Goal: Information Seeking & Learning: Learn about a topic

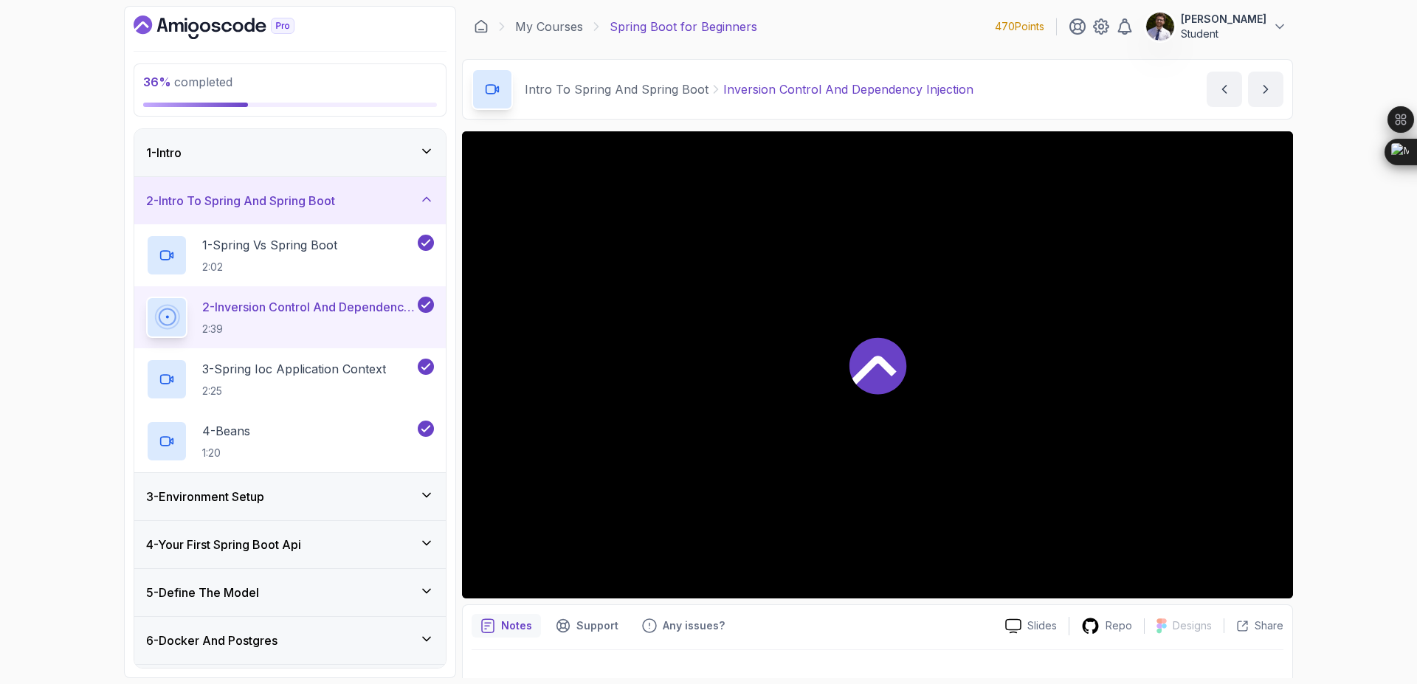
scroll to position [42, 0]
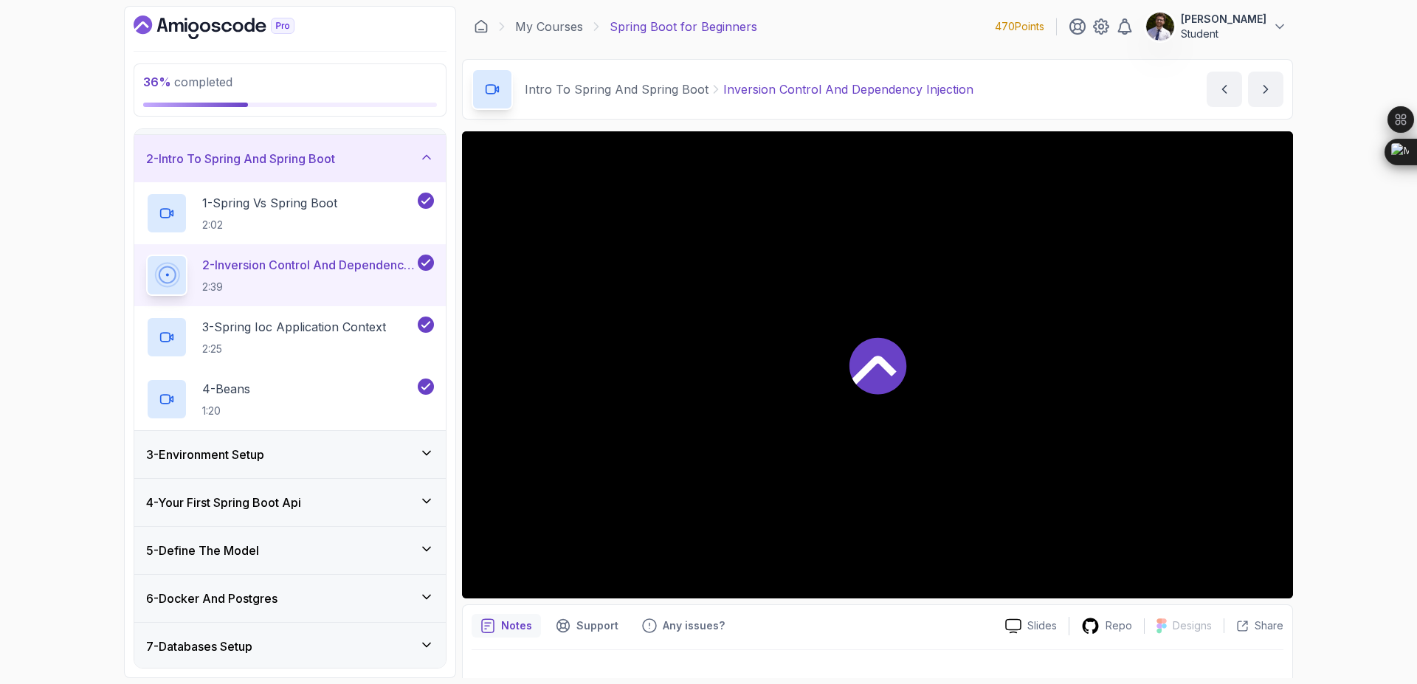
click at [407, 590] on div "6 - Docker And Postgres" at bounding box center [290, 599] width 288 height 18
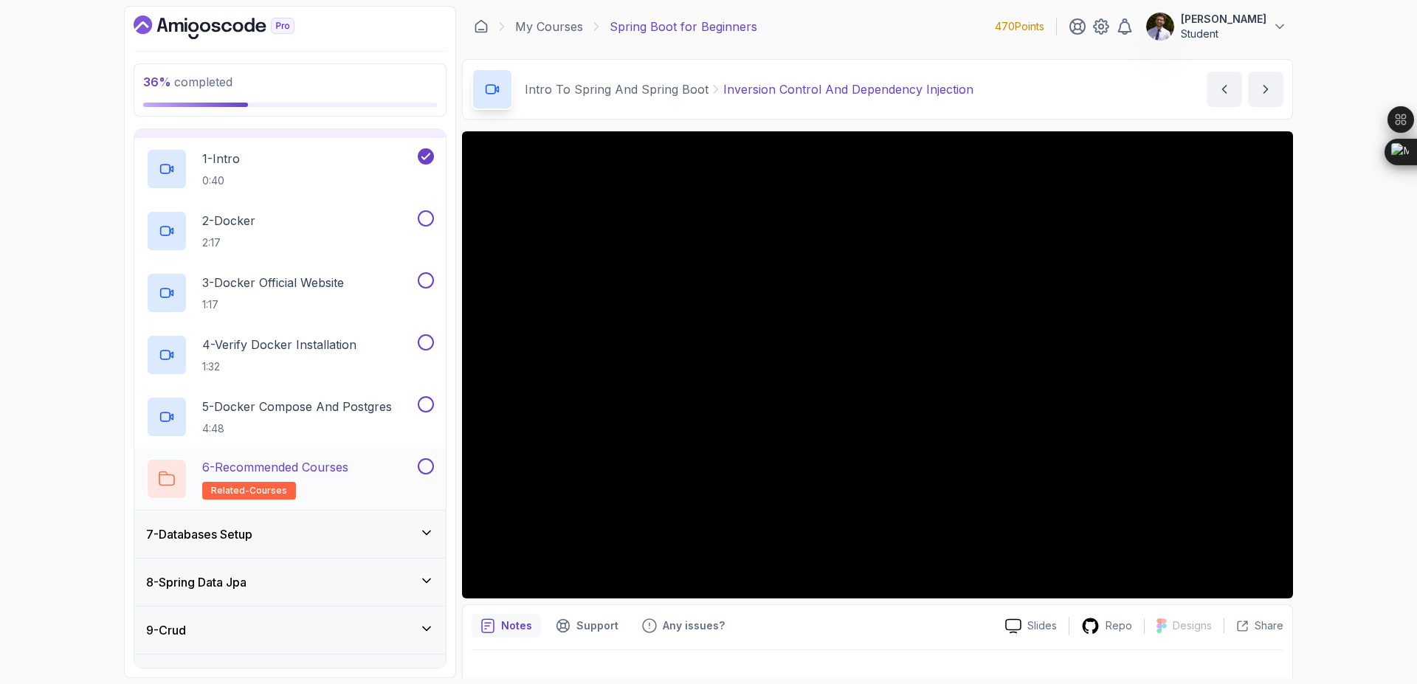
scroll to position [280, 0]
click at [241, 221] on p "2 - Docker" at bounding box center [228, 219] width 53 height 18
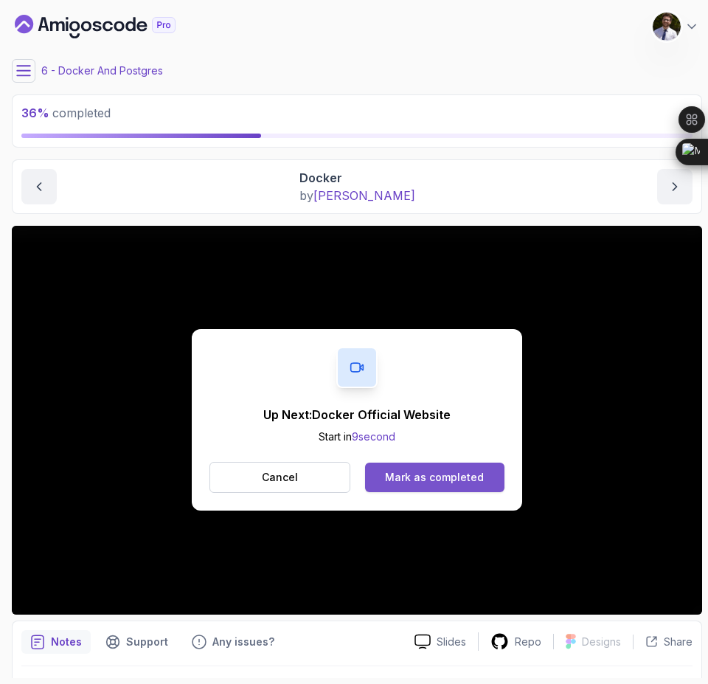
click at [420, 481] on div "Mark as completed" at bounding box center [434, 477] width 99 height 15
click at [451, 469] on button "Mark as completed" at bounding box center [434, 478] width 139 height 30
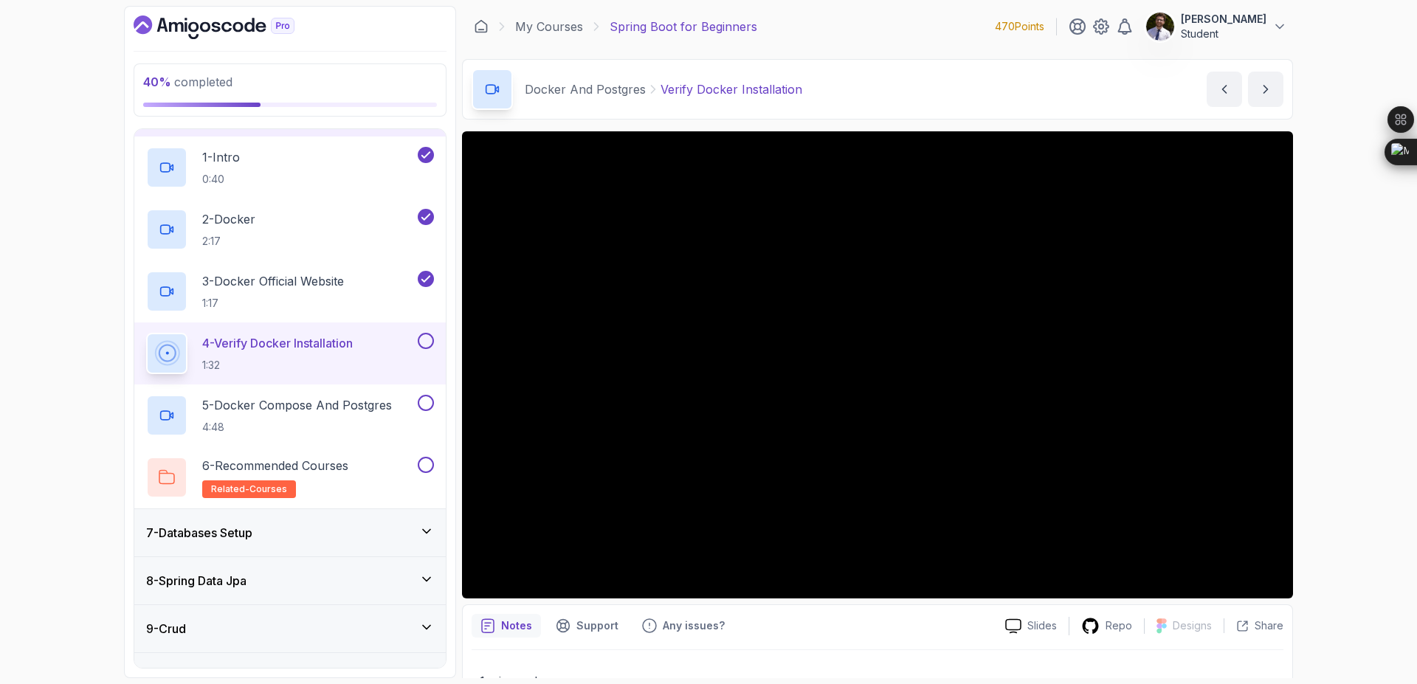
click at [424, 344] on button at bounding box center [426, 341] width 16 height 16
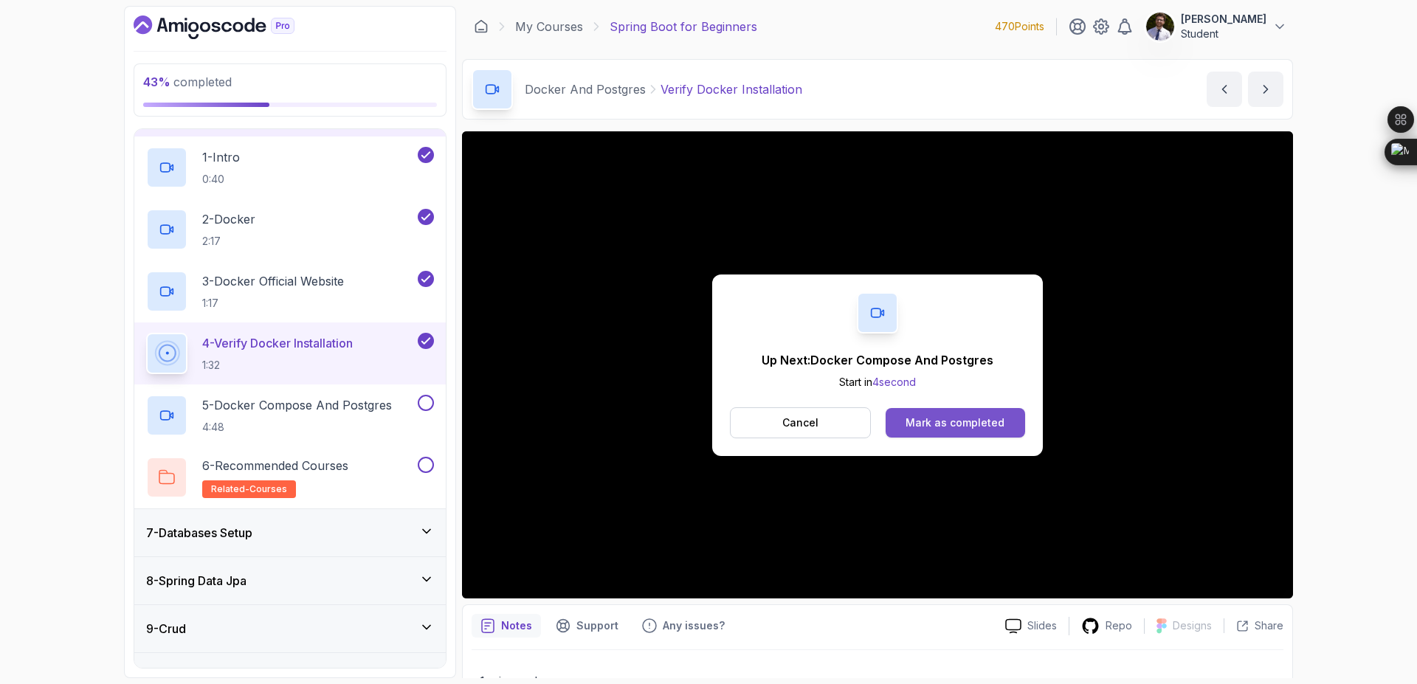
click at [913, 424] on div "Mark as completed" at bounding box center [954, 422] width 99 height 15
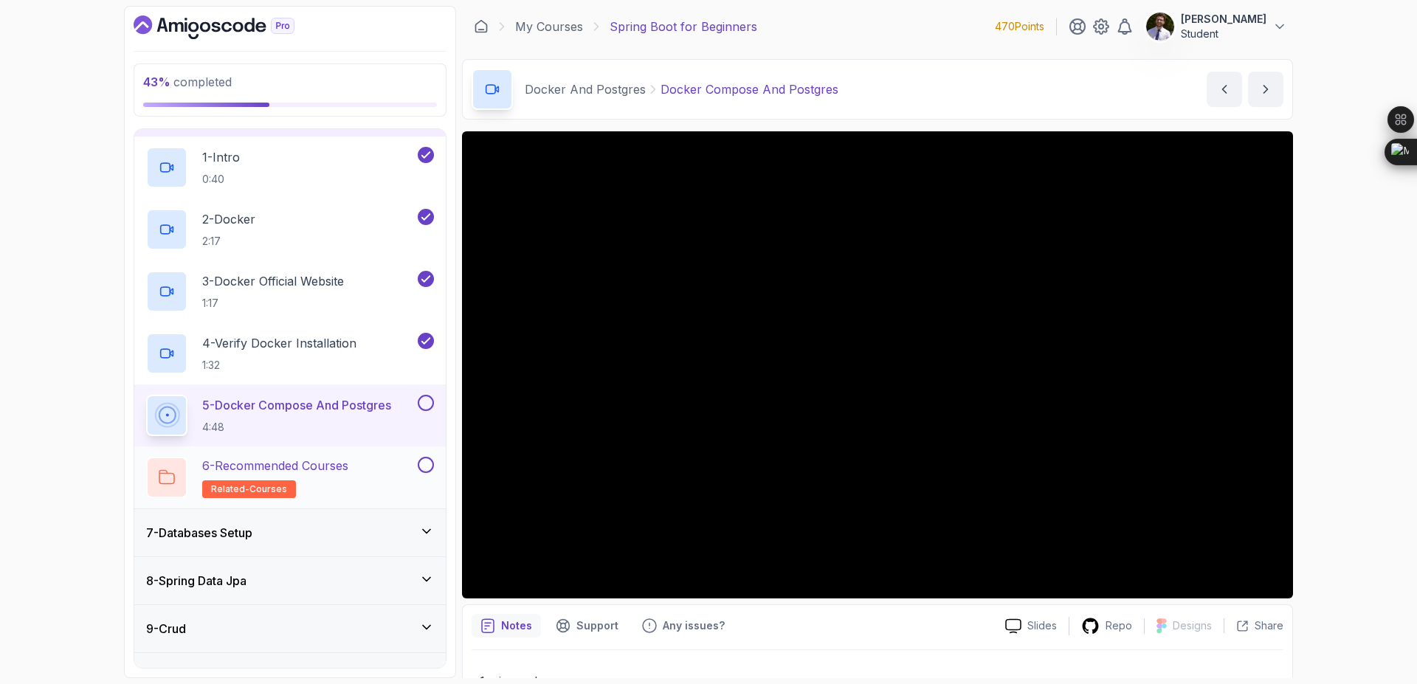
scroll to position [408, 0]
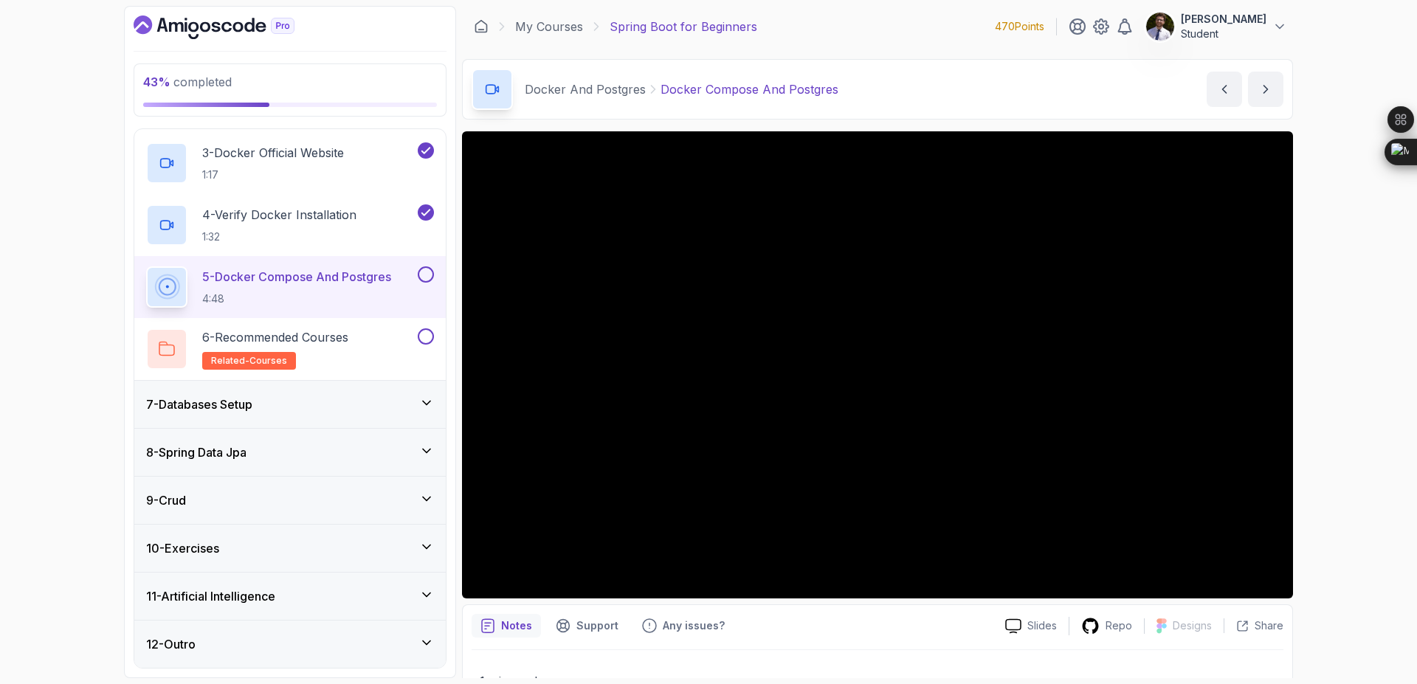
click at [424, 274] on button at bounding box center [426, 274] width 16 height 16
click at [427, 335] on button at bounding box center [426, 336] width 16 height 16
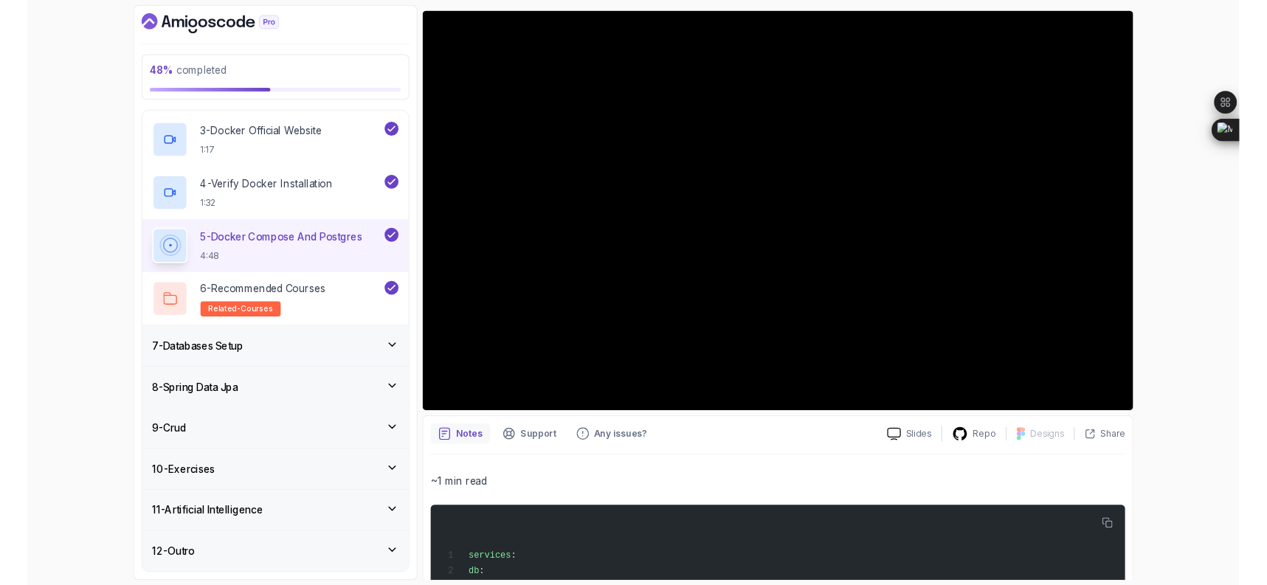
scroll to position [83, 0]
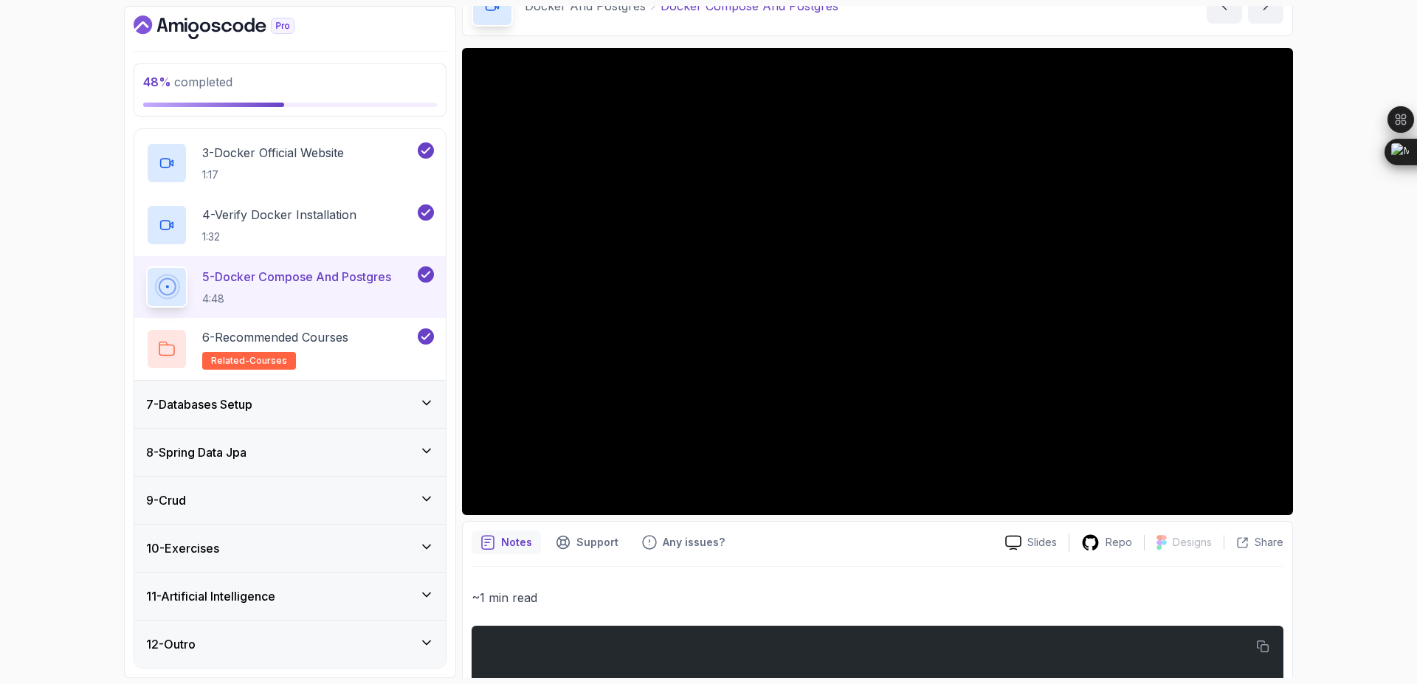
click at [963, 520] on div "Slides Repo Designs Design not available Share Notes Support Any issues? Slides…" at bounding box center [877, 578] width 831 height 1060
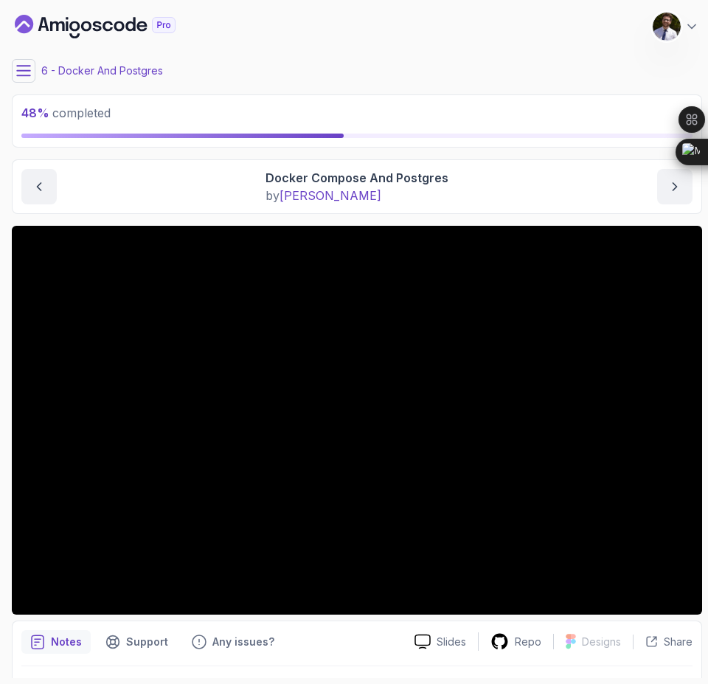
scroll to position [529, 0]
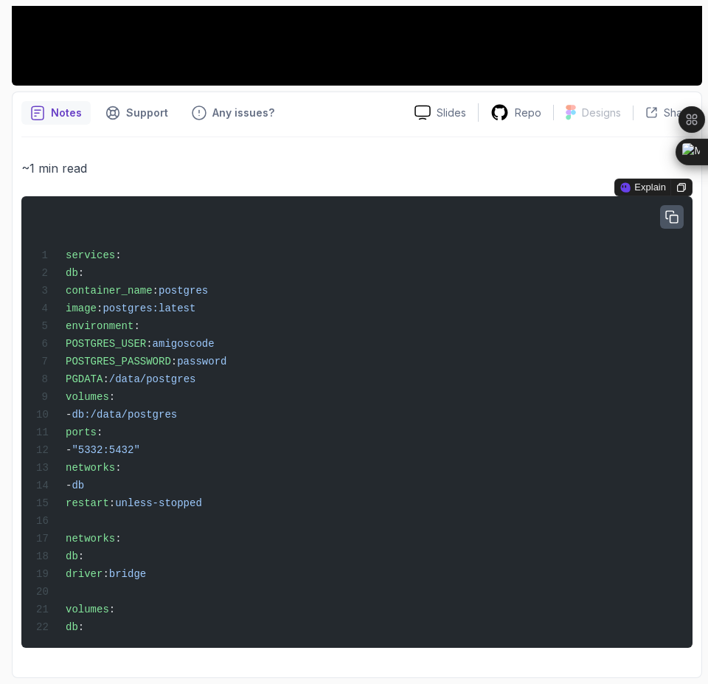
click at [669, 217] on icon "button" at bounding box center [672, 216] width 13 height 13
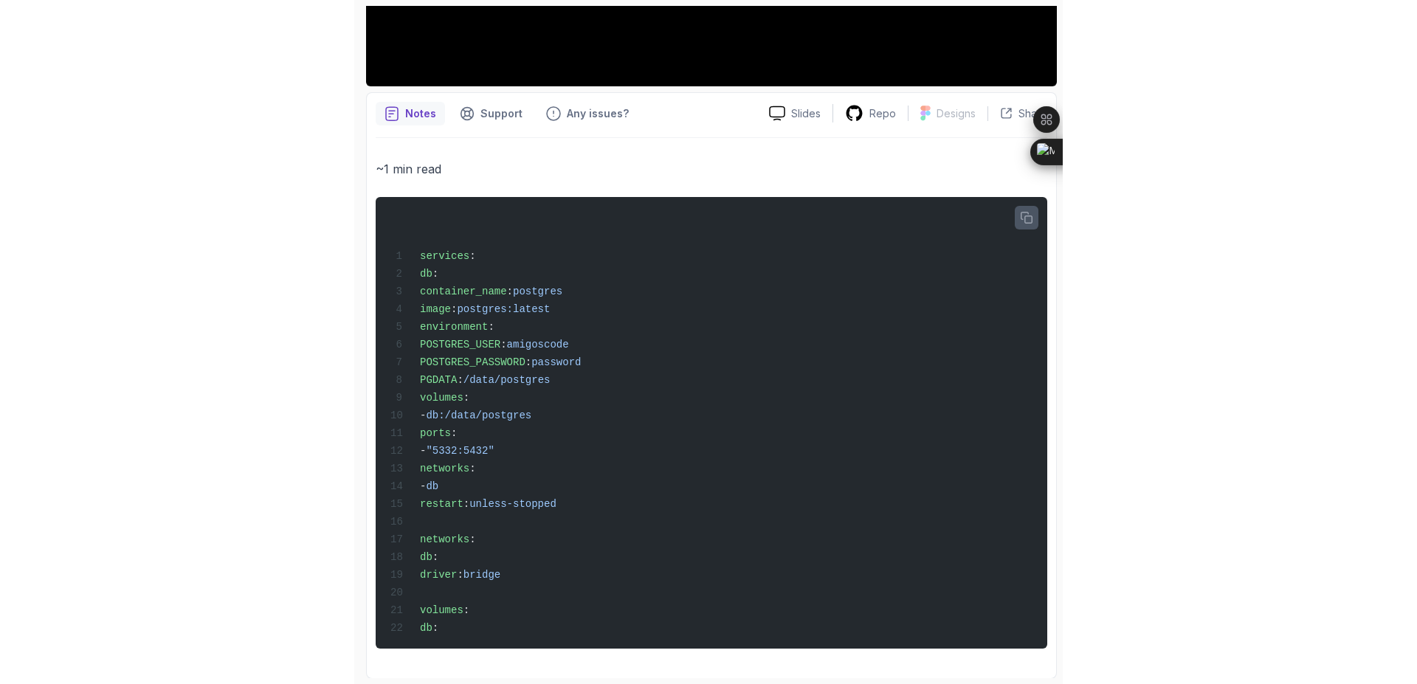
scroll to position [0, 0]
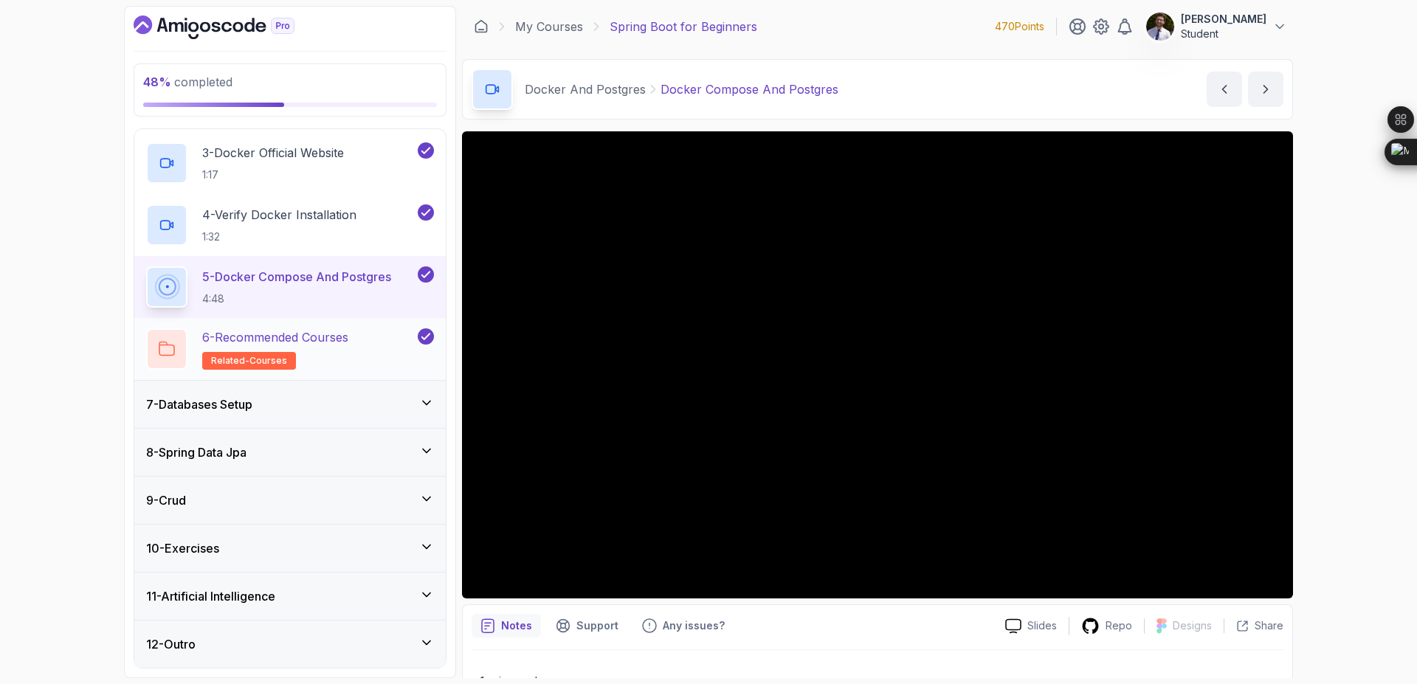
click at [328, 340] on p "6 - Recommended Courses" at bounding box center [275, 337] width 146 height 18
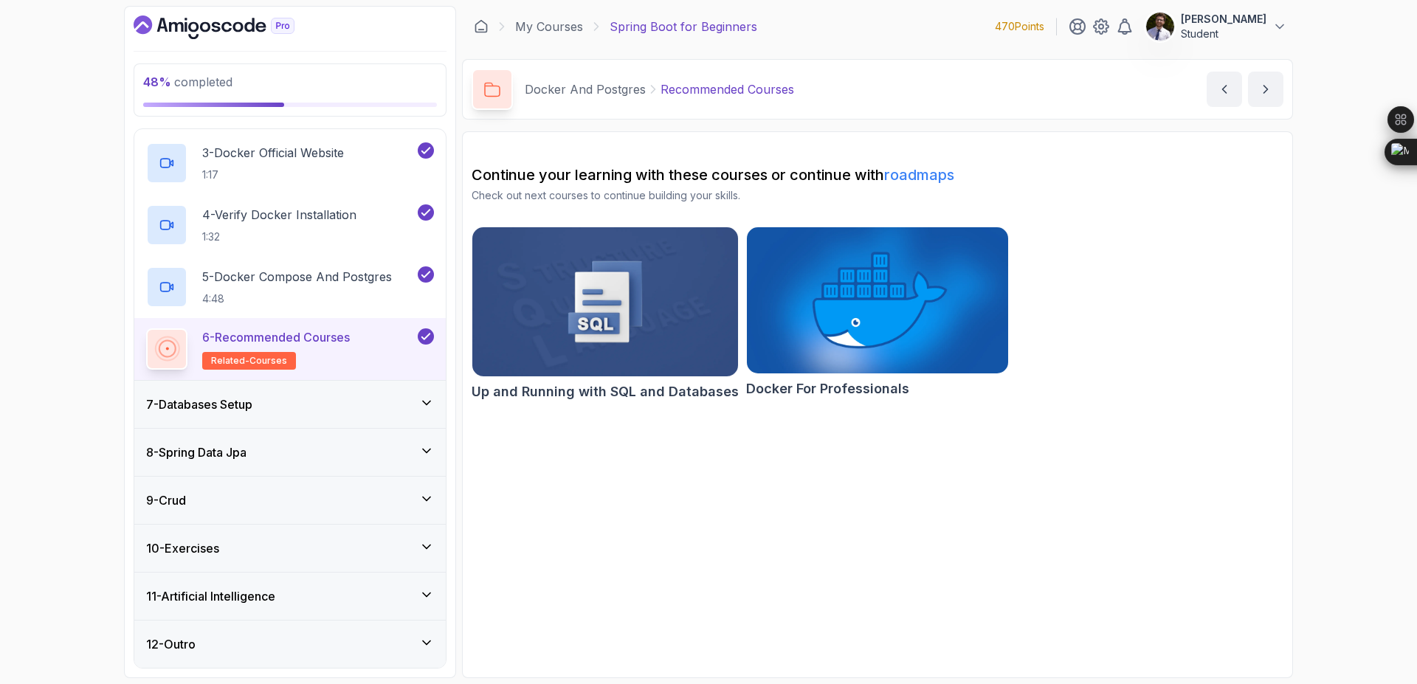
click at [388, 395] on div "7 - Databases Setup" at bounding box center [290, 404] width 288 height 18
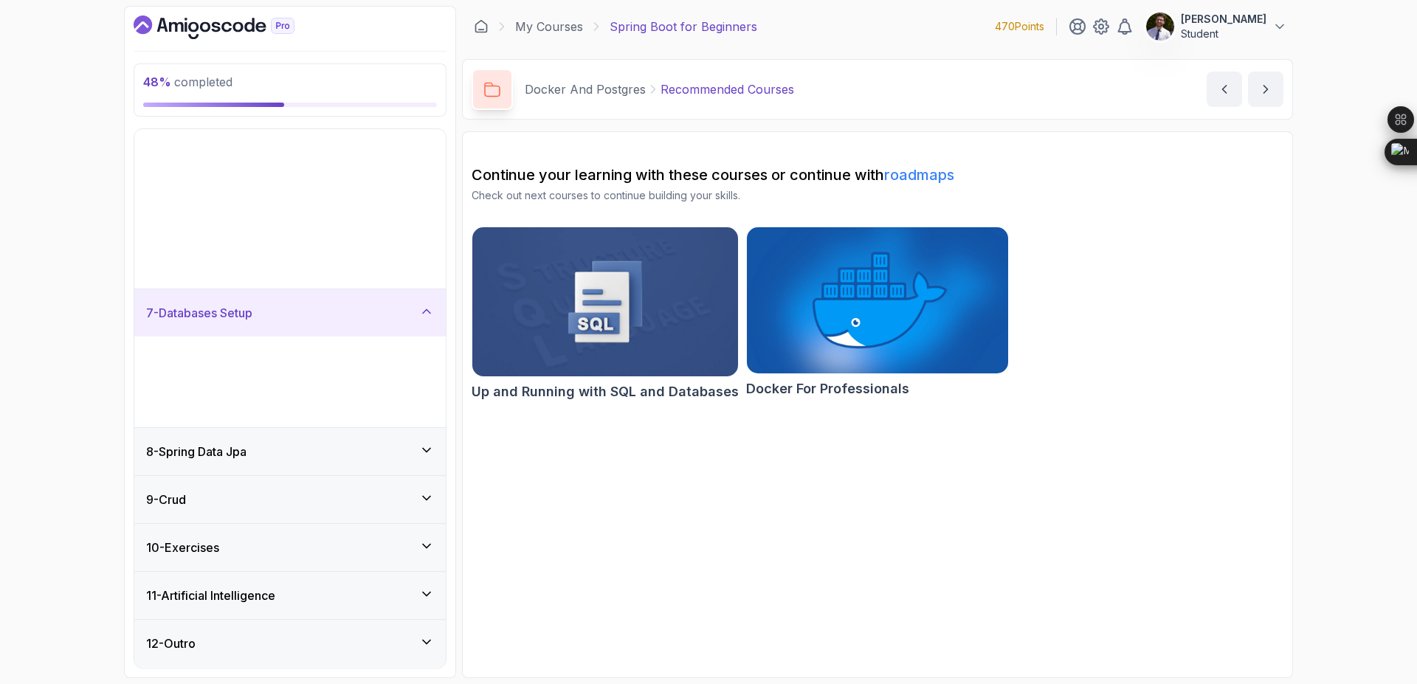
scroll to position [36, 0]
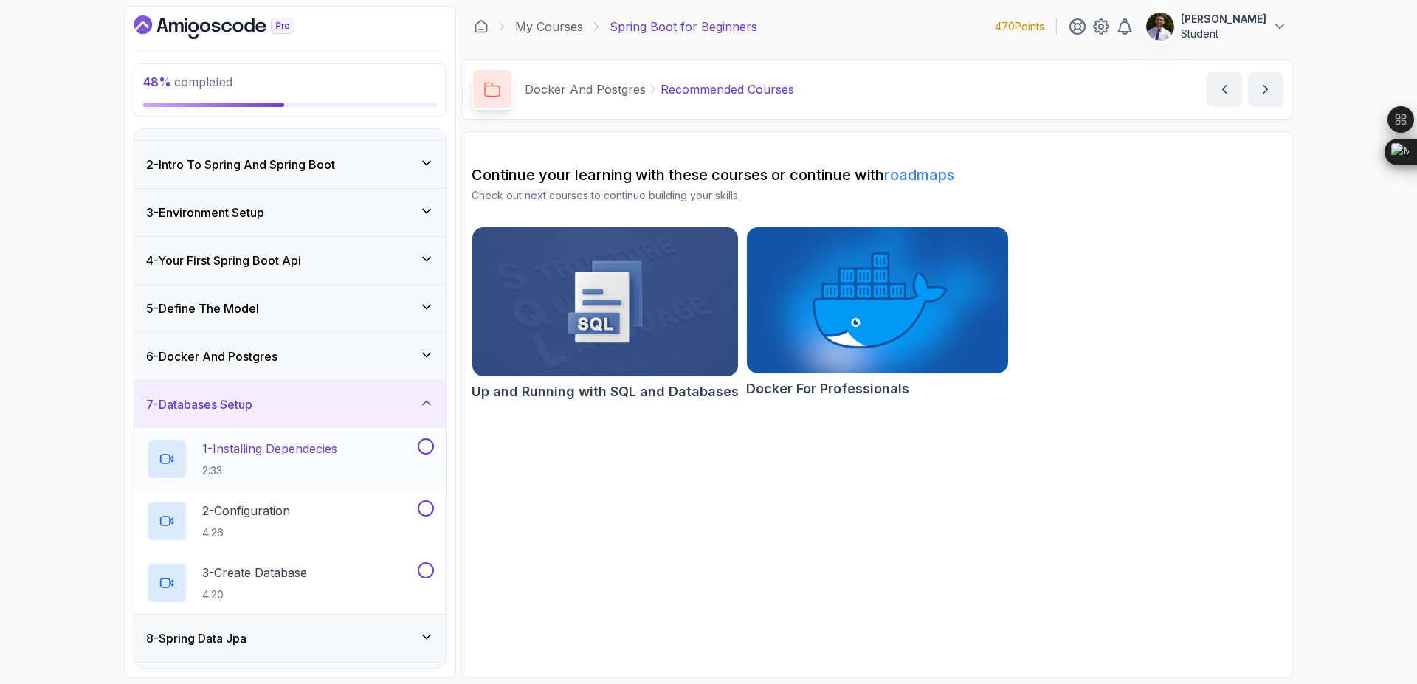
click at [291, 459] on h2 "1 - Installing Dependecies 2:33" at bounding box center [269, 459] width 135 height 38
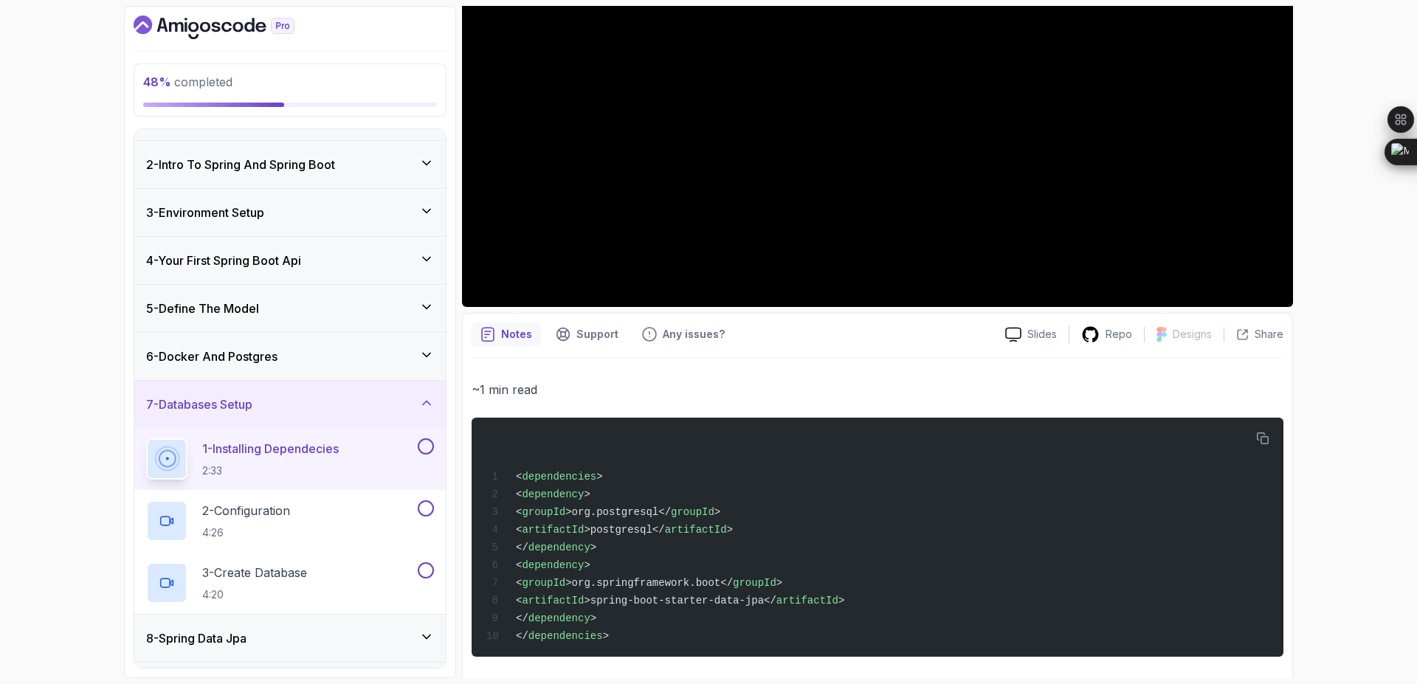
scroll to position [300, 0]
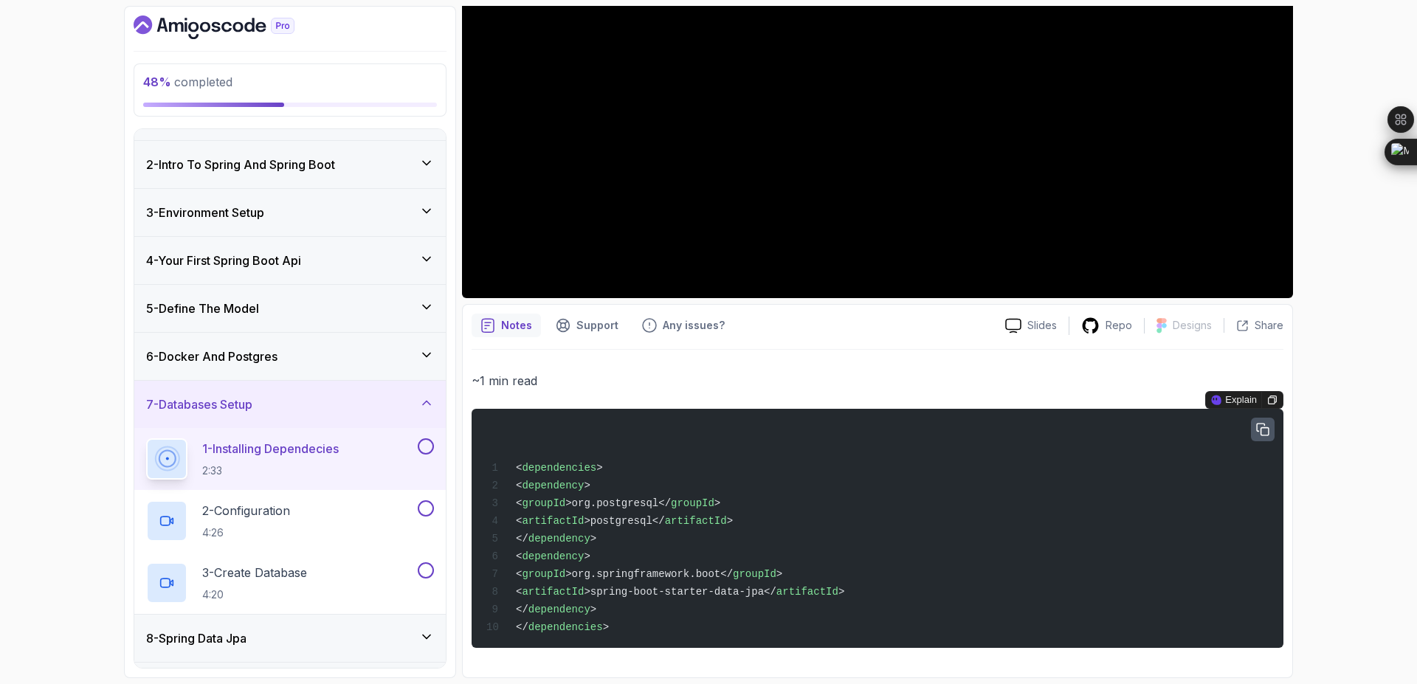
click at [1257, 426] on icon "button" at bounding box center [1262, 430] width 13 height 13
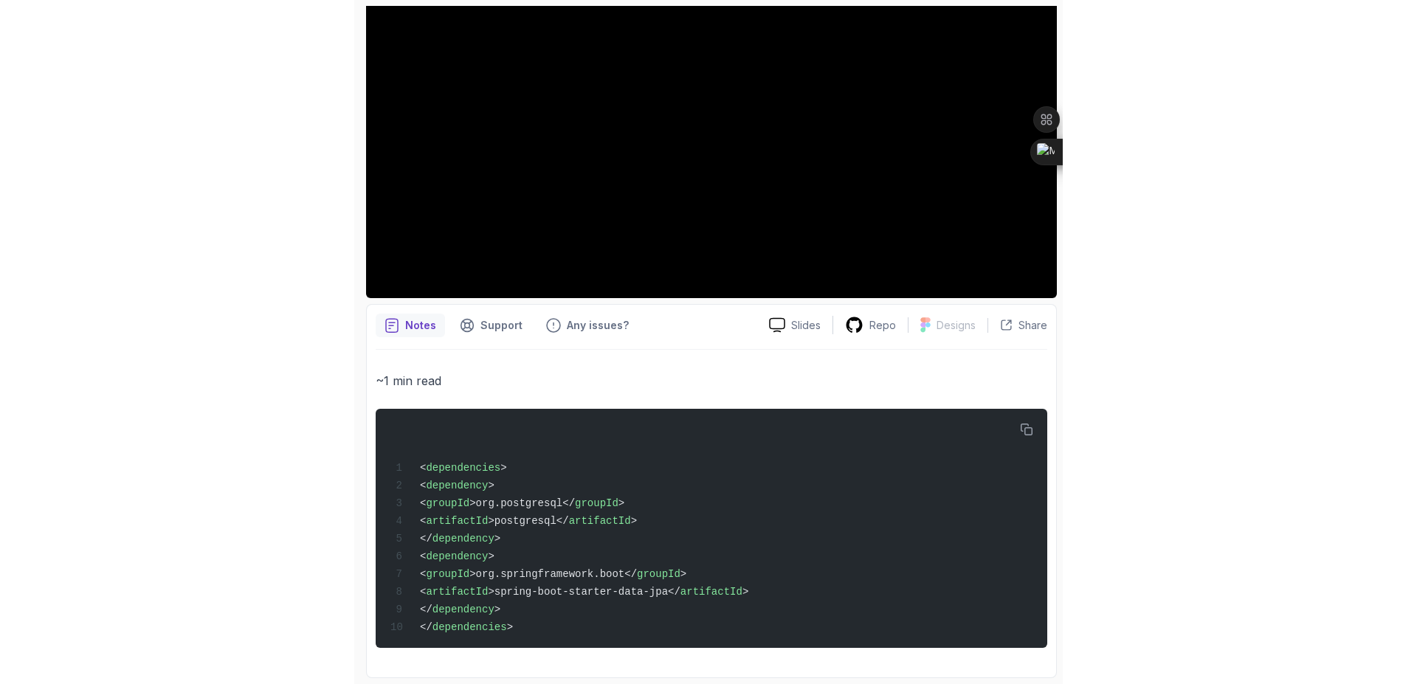
scroll to position [0, 0]
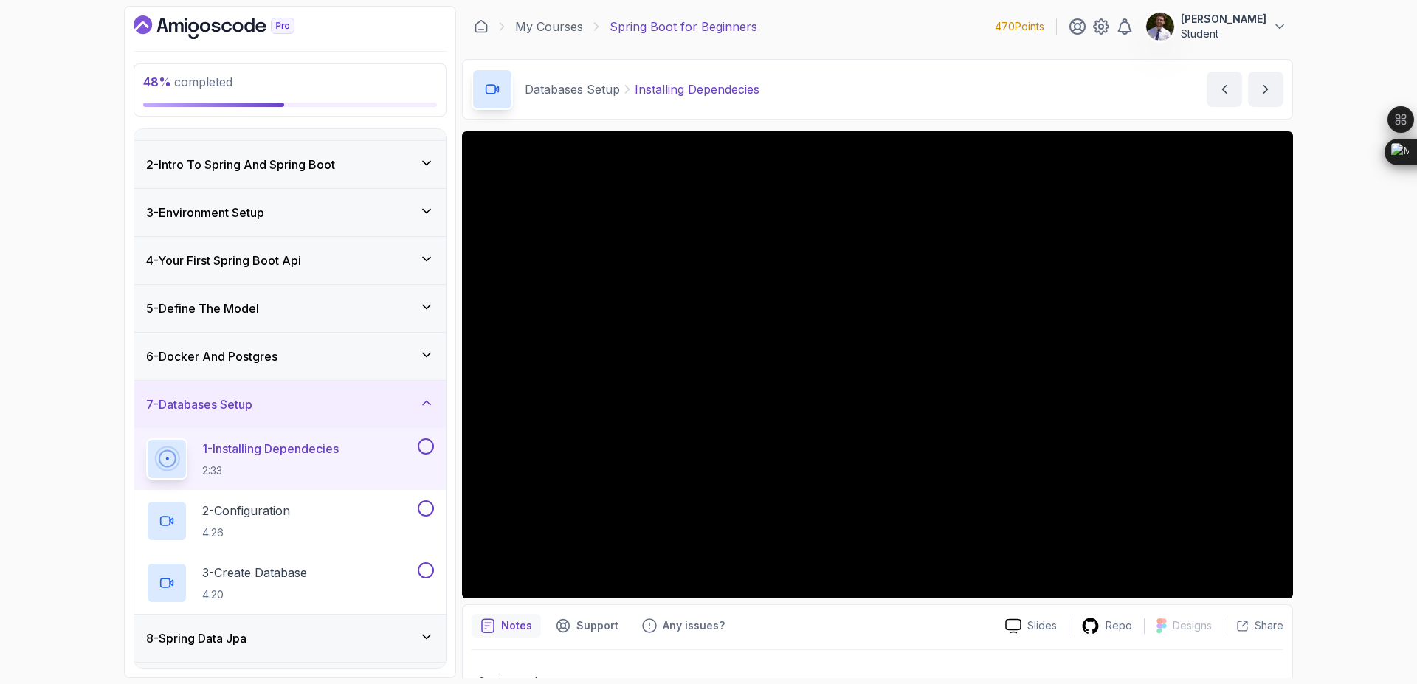
click at [417, 452] on div at bounding box center [424, 446] width 19 height 16
click at [430, 447] on button at bounding box center [426, 446] width 16 height 16
click at [248, 505] on p "2 - Configuration" at bounding box center [246, 511] width 88 height 18
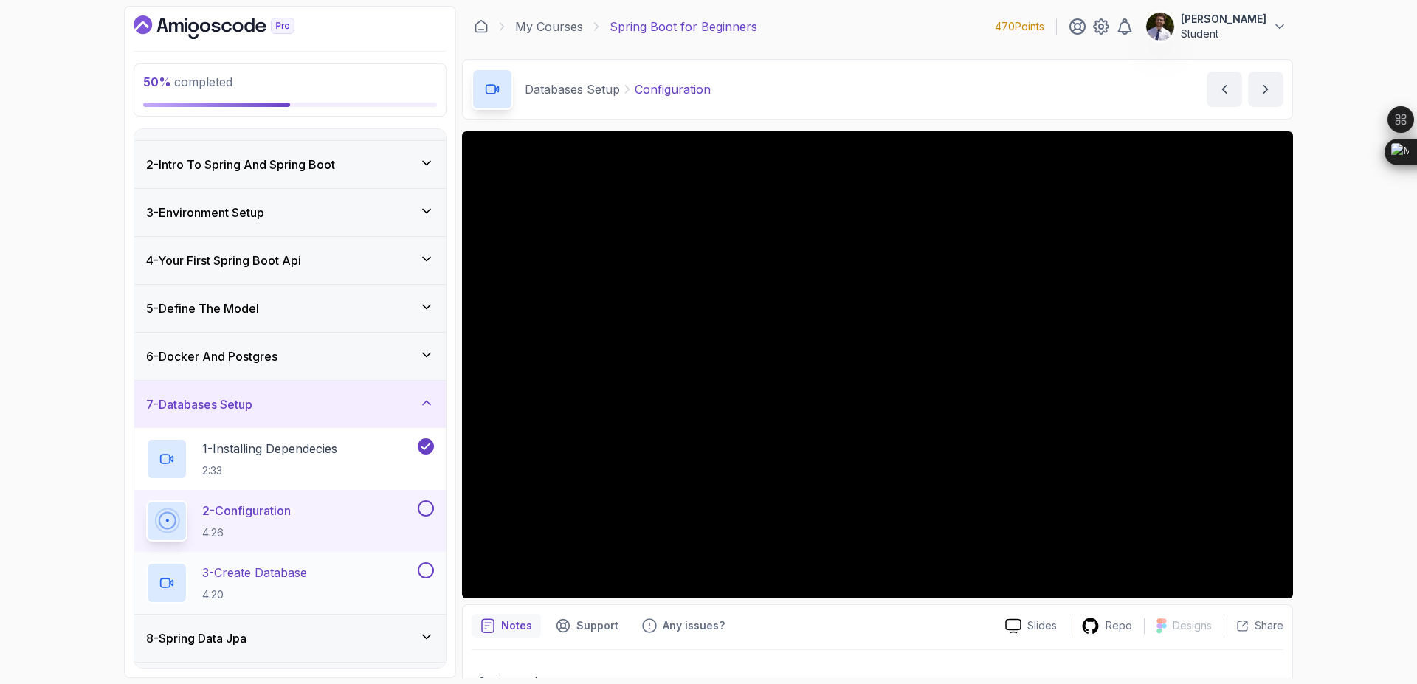
scroll to position [222, 0]
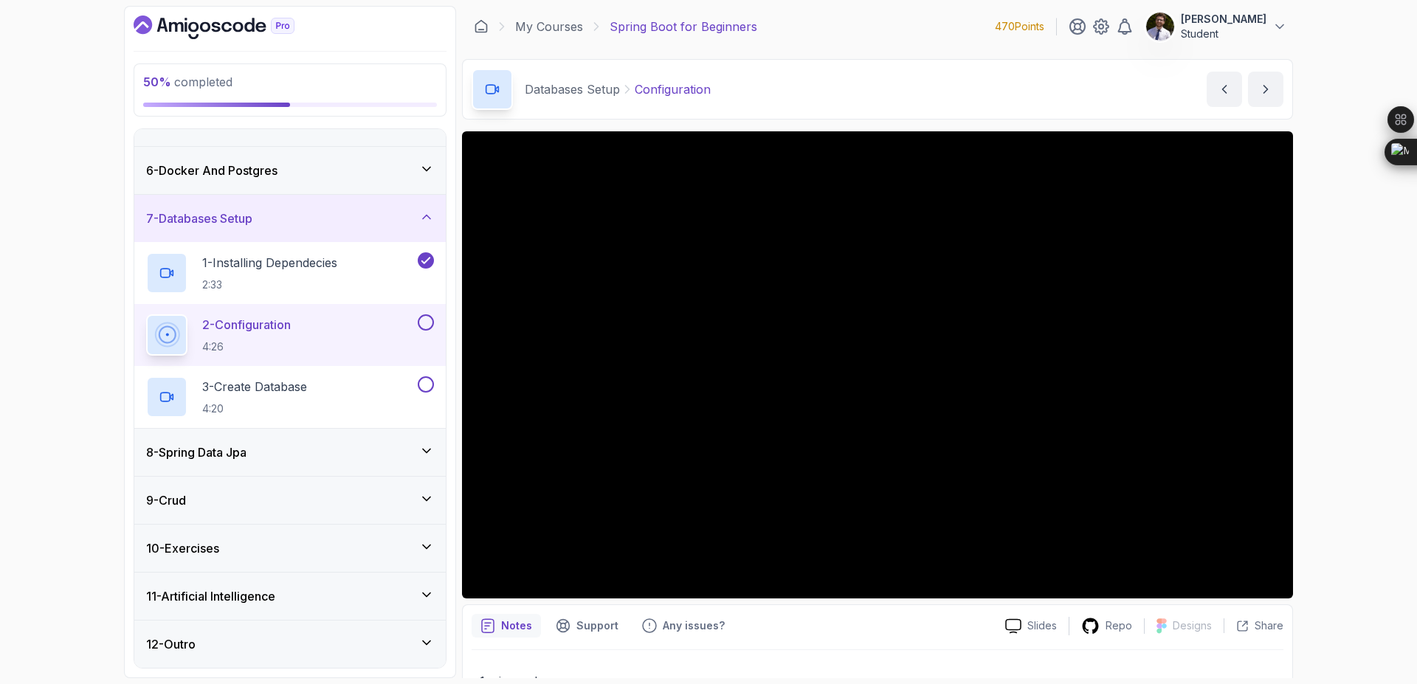
click at [407, 445] on div "8 - Spring Data Jpa" at bounding box center [290, 452] width 288 height 18
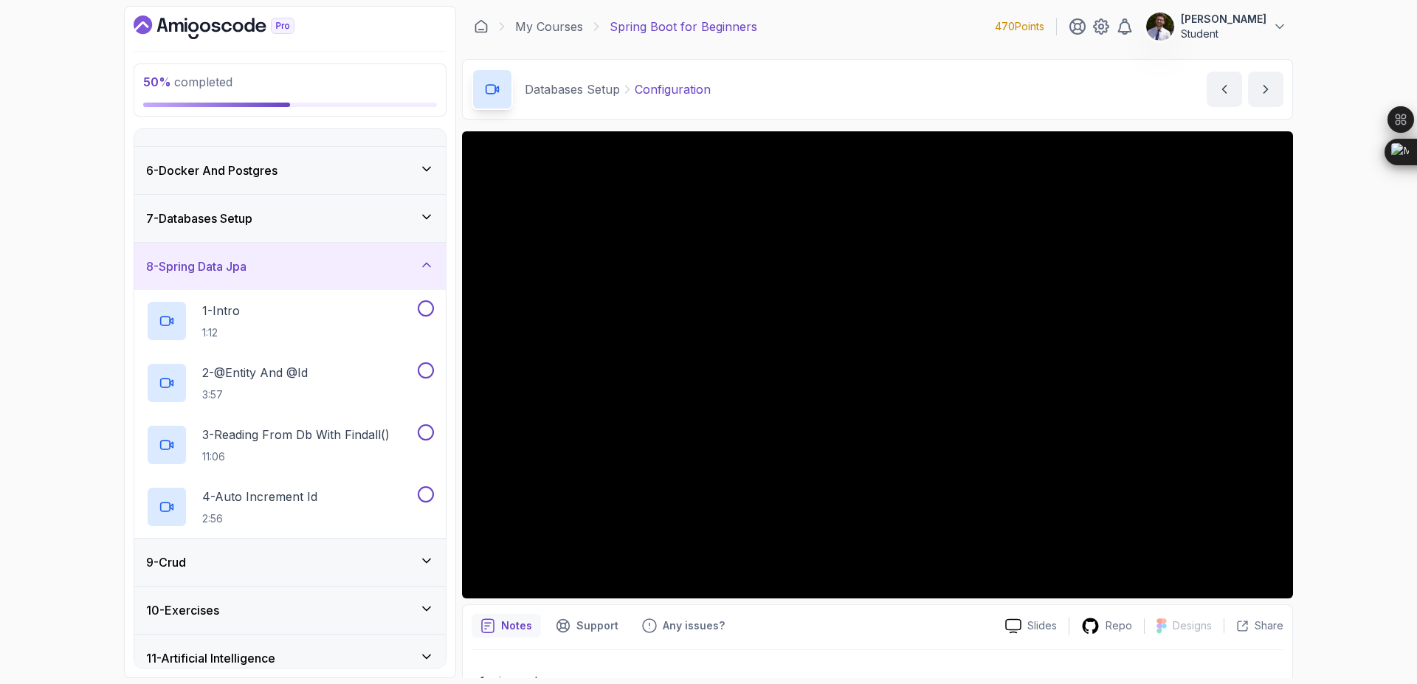
click at [417, 272] on div "8 - Spring Data Jpa" at bounding box center [290, 267] width 288 height 18
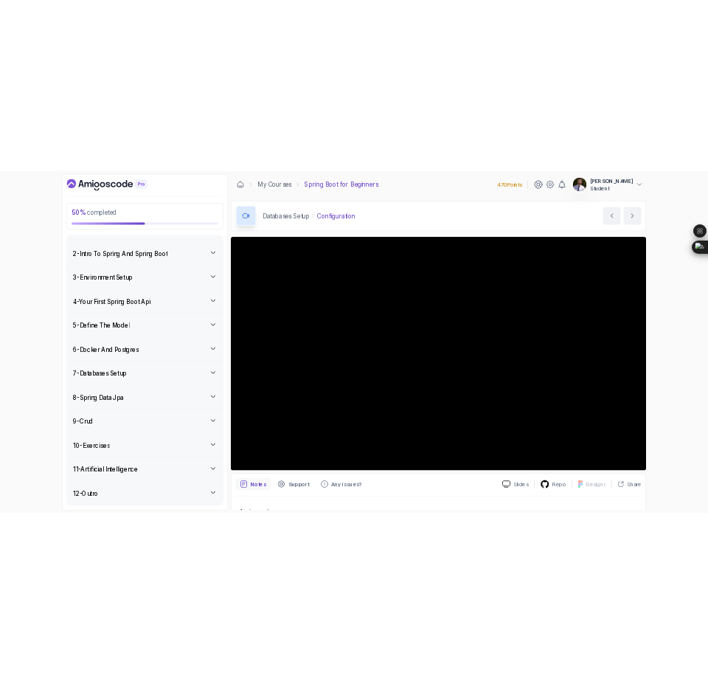
scroll to position [36, 0]
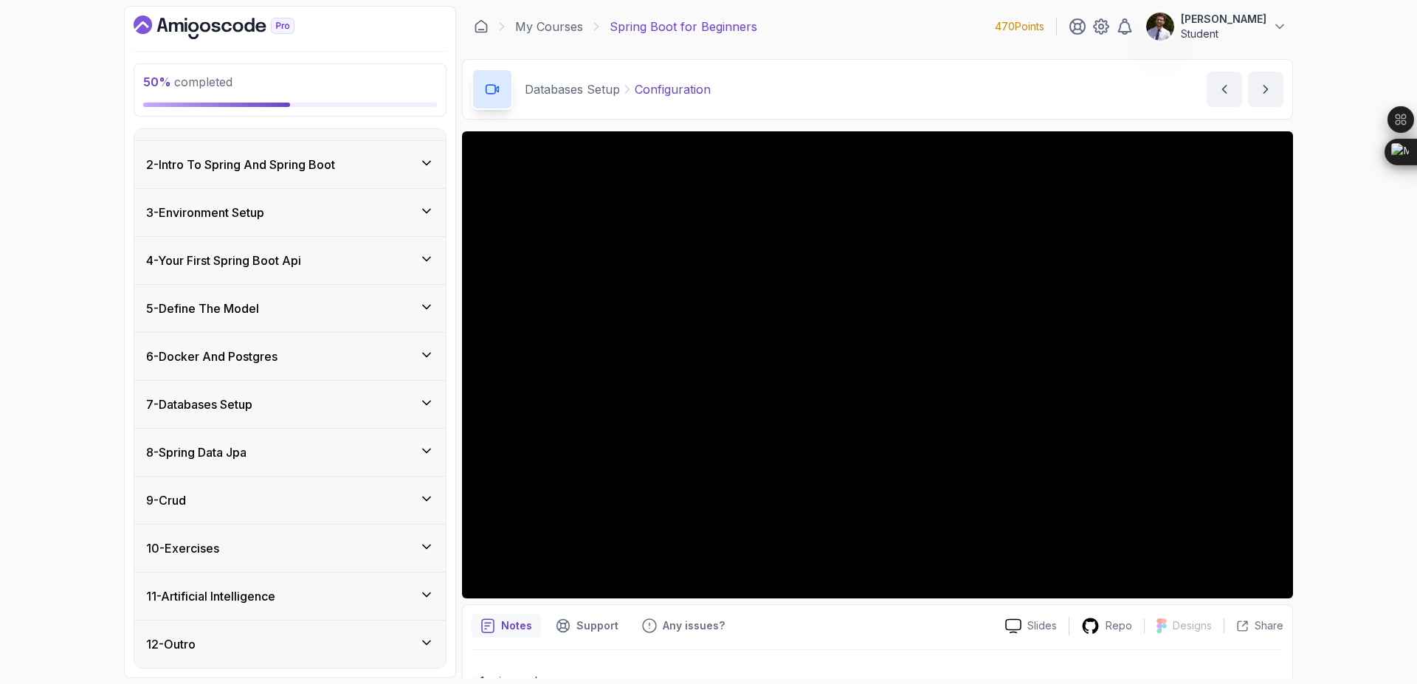
click at [420, 411] on div "7 - Databases Setup" at bounding box center [290, 404] width 288 height 18
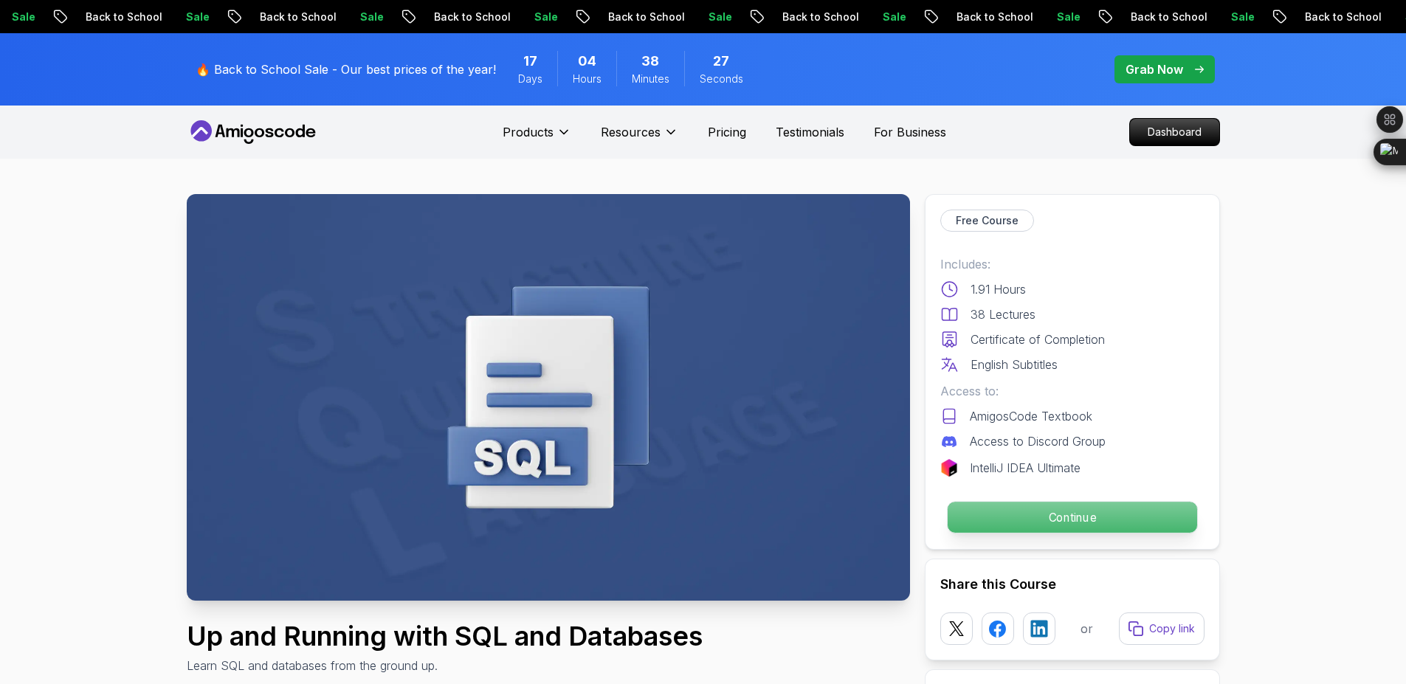
click at [1018, 514] on p "Continue" at bounding box center [1071, 517] width 249 height 31
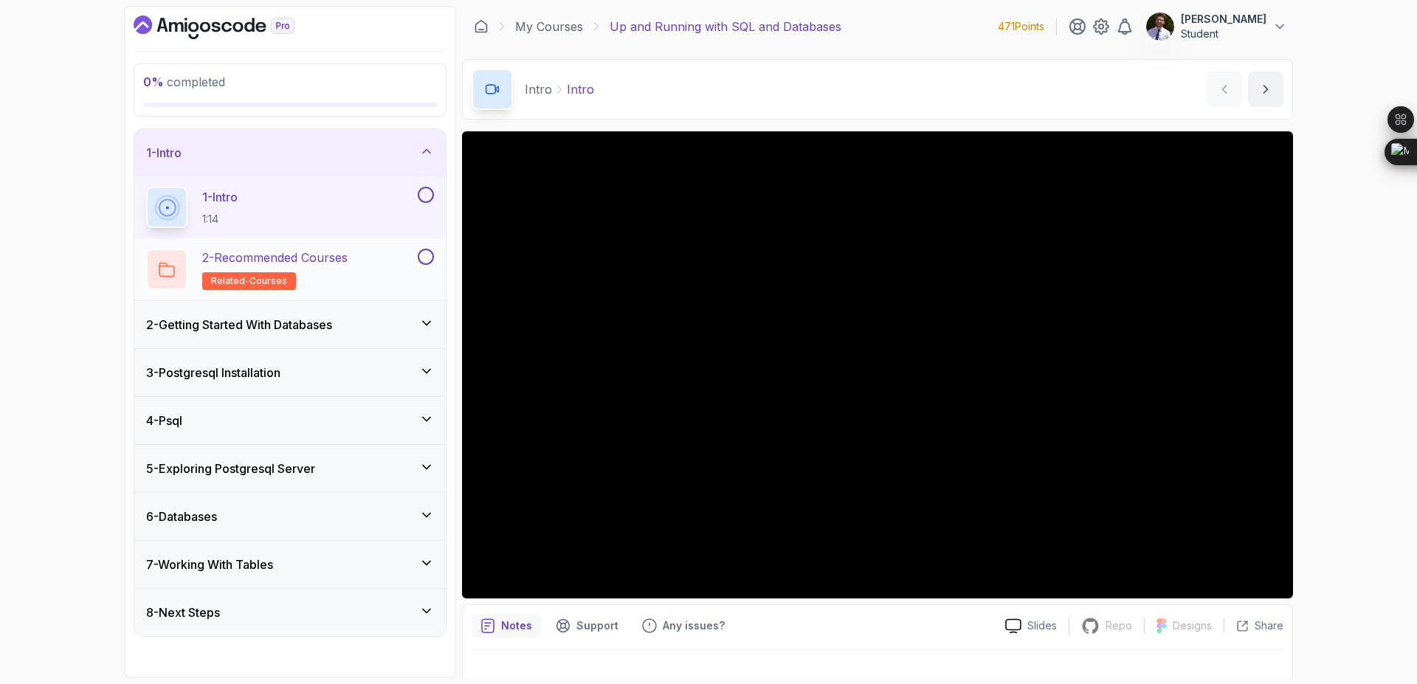
click at [331, 263] on p "2 - Recommended Courses" at bounding box center [274, 258] width 145 height 18
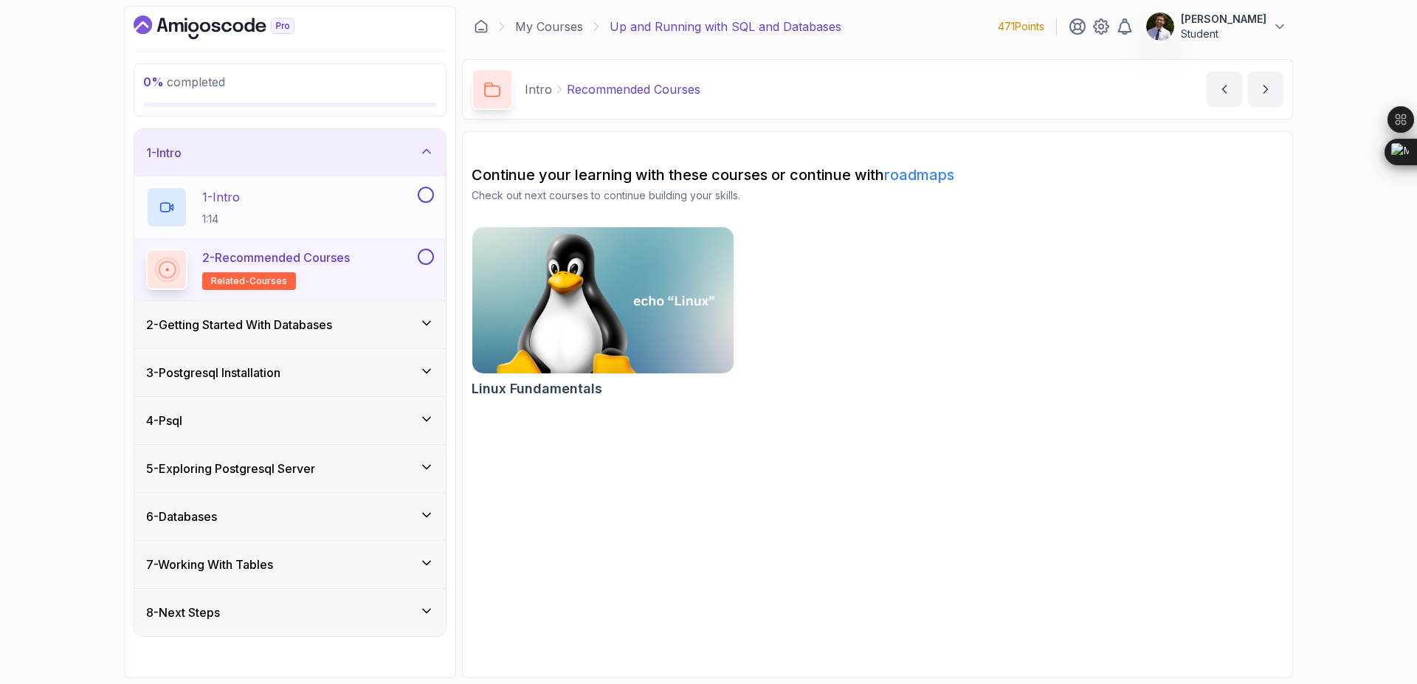
click at [301, 179] on div "1 - Intro 1:14" at bounding box center [289, 207] width 311 height 62
click at [432, 141] on div "1 - Intro" at bounding box center [289, 152] width 311 height 47
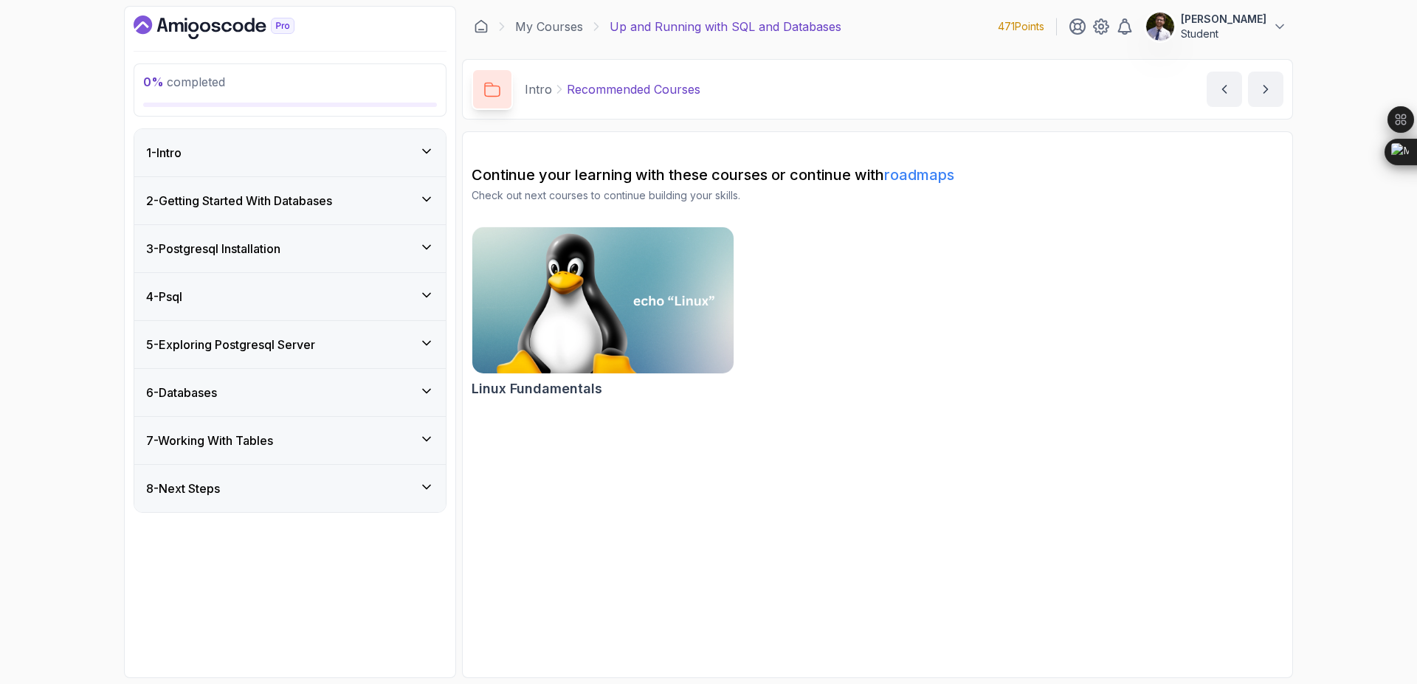
click at [402, 235] on div "3 - Postgresql Installation" at bounding box center [289, 248] width 311 height 47
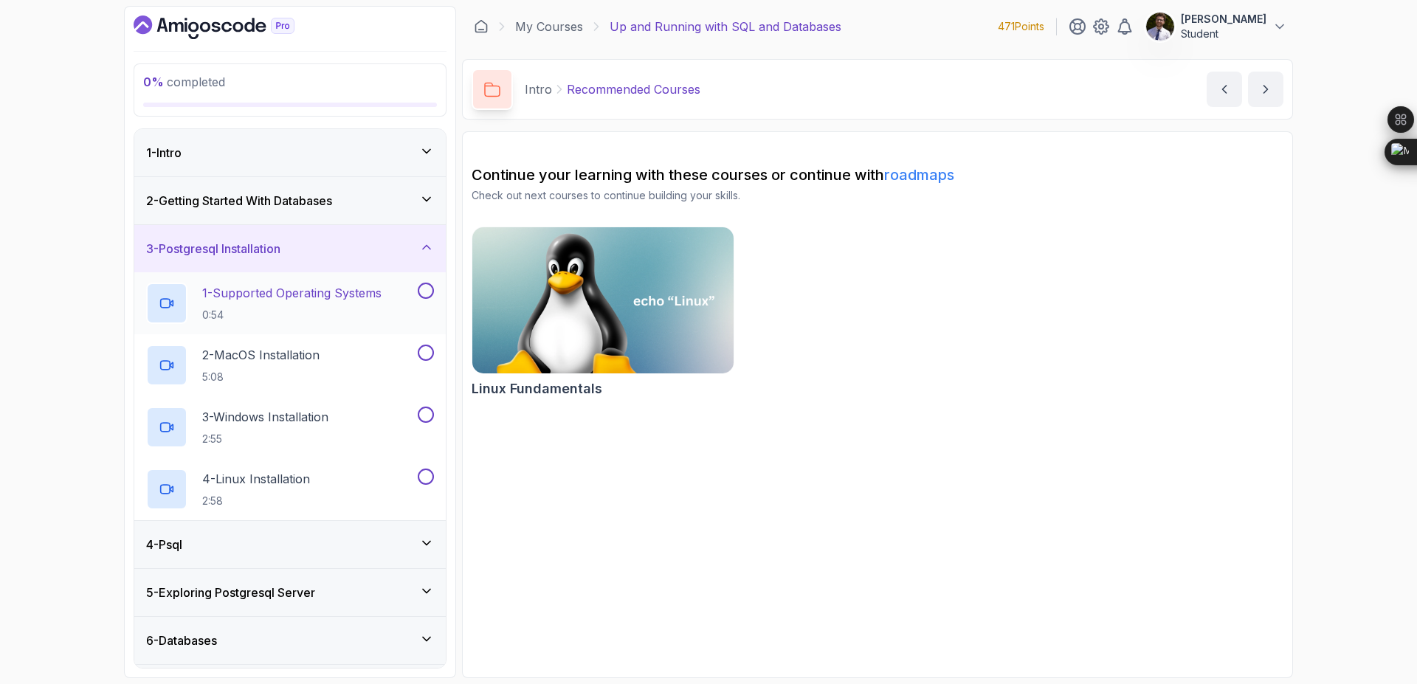
click at [429, 299] on button "1 - Supported Operating Systems 0:54" at bounding box center [290, 303] width 288 height 41
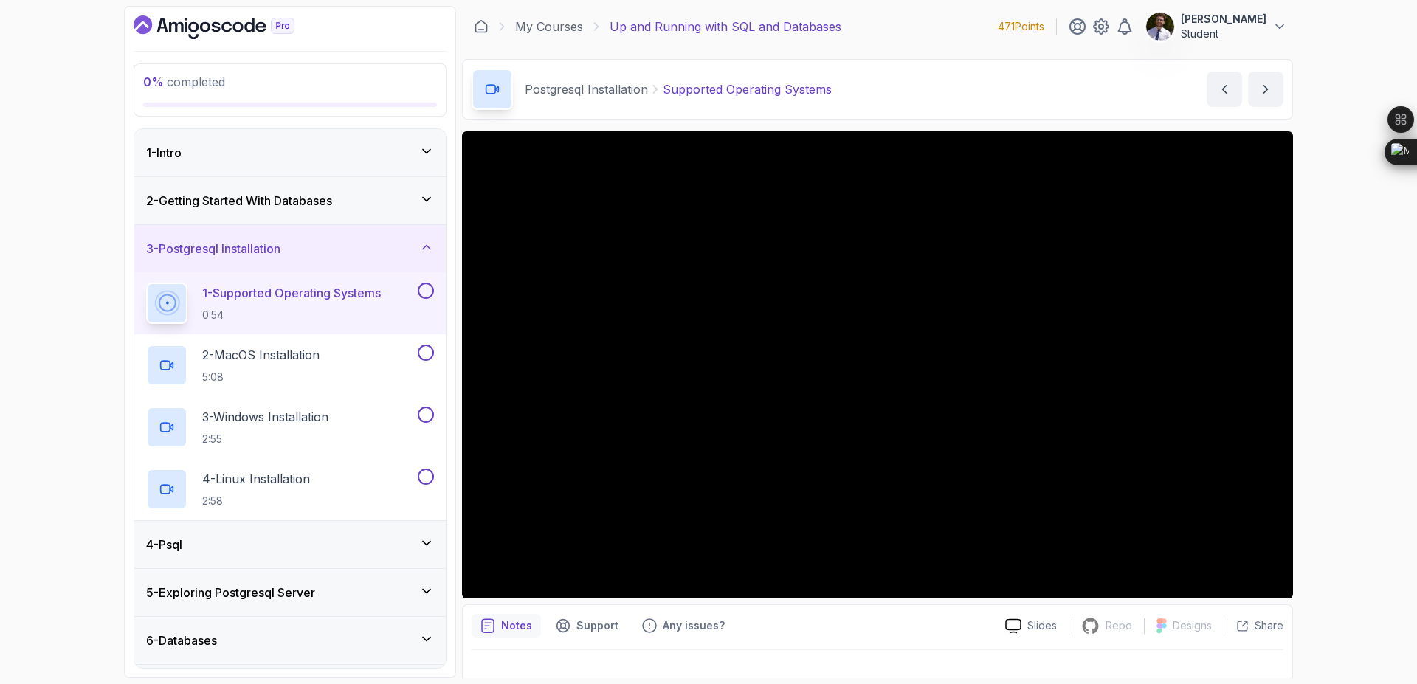
click at [424, 294] on button at bounding box center [426, 291] width 16 height 16
click at [426, 357] on button at bounding box center [426, 353] width 16 height 16
click at [426, 413] on button at bounding box center [426, 415] width 16 height 16
click at [424, 473] on button at bounding box center [426, 477] width 16 height 16
click at [283, 474] on p "4 - Linux Installation" at bounding box center [256, 479] width 108 height 18
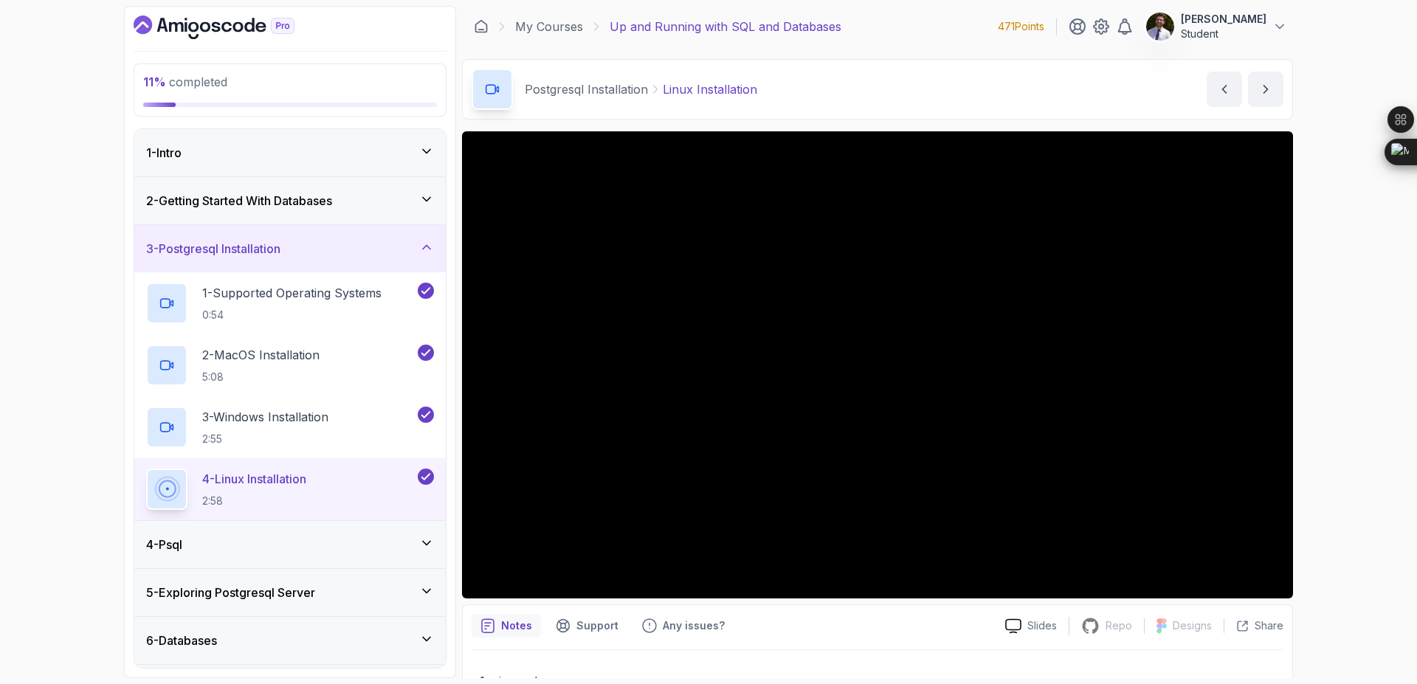
click at [406, 190] on div "2 - Getting Started With Databases" at bounding box center [289, 200] width 311 height 47
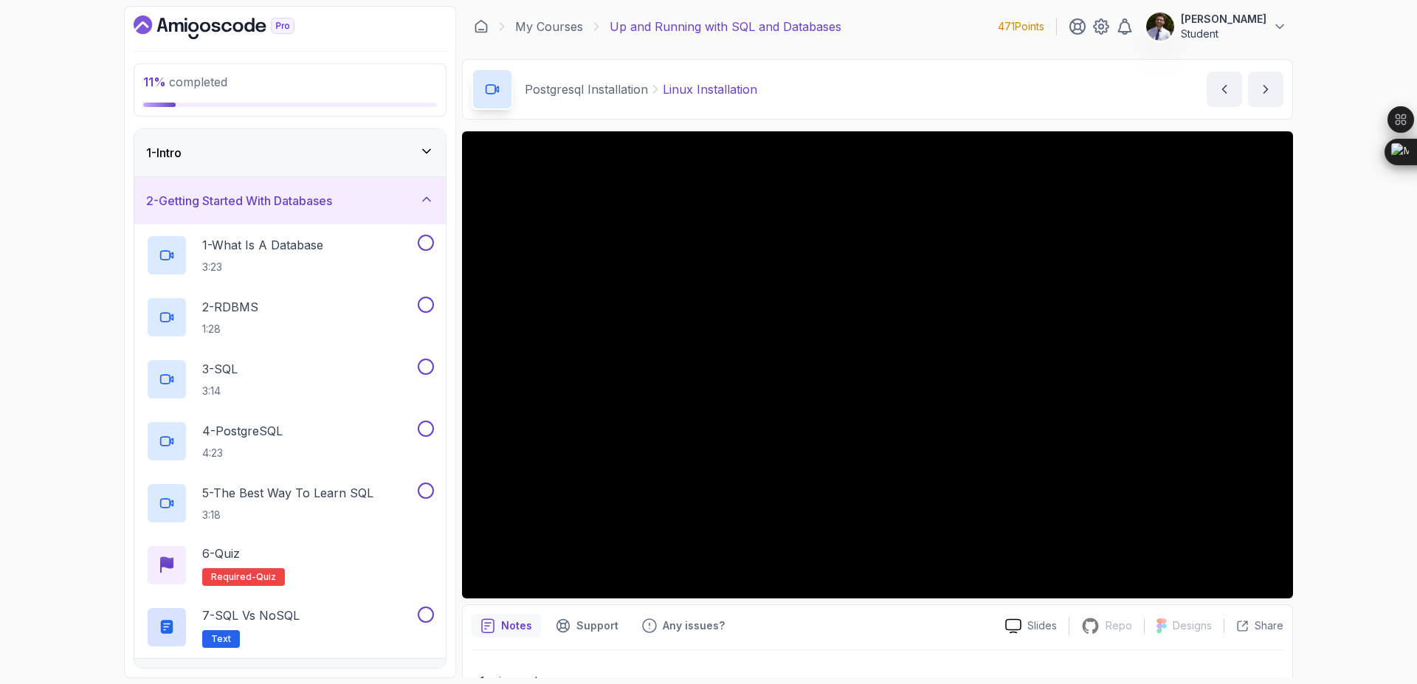
click at [432, 153] on icon at bounding box center [426, 151] width 15 height 15
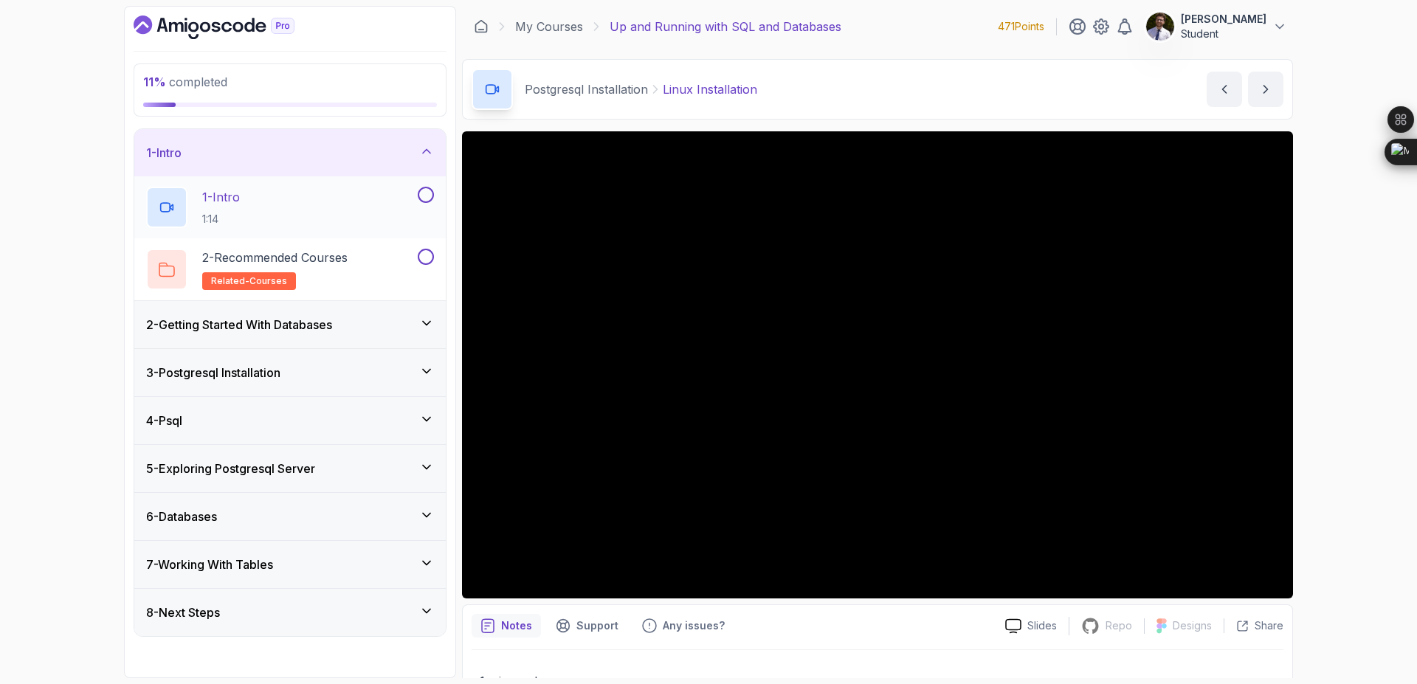
click at [424, 195] on button at bounding box center [426, 195] width 16 height 16
click at [423, 260] on button at bounding box center [426, 257] width 16 height 16
click at [426, 154] on icon at bounding box center [426, 151] width 15 height 15
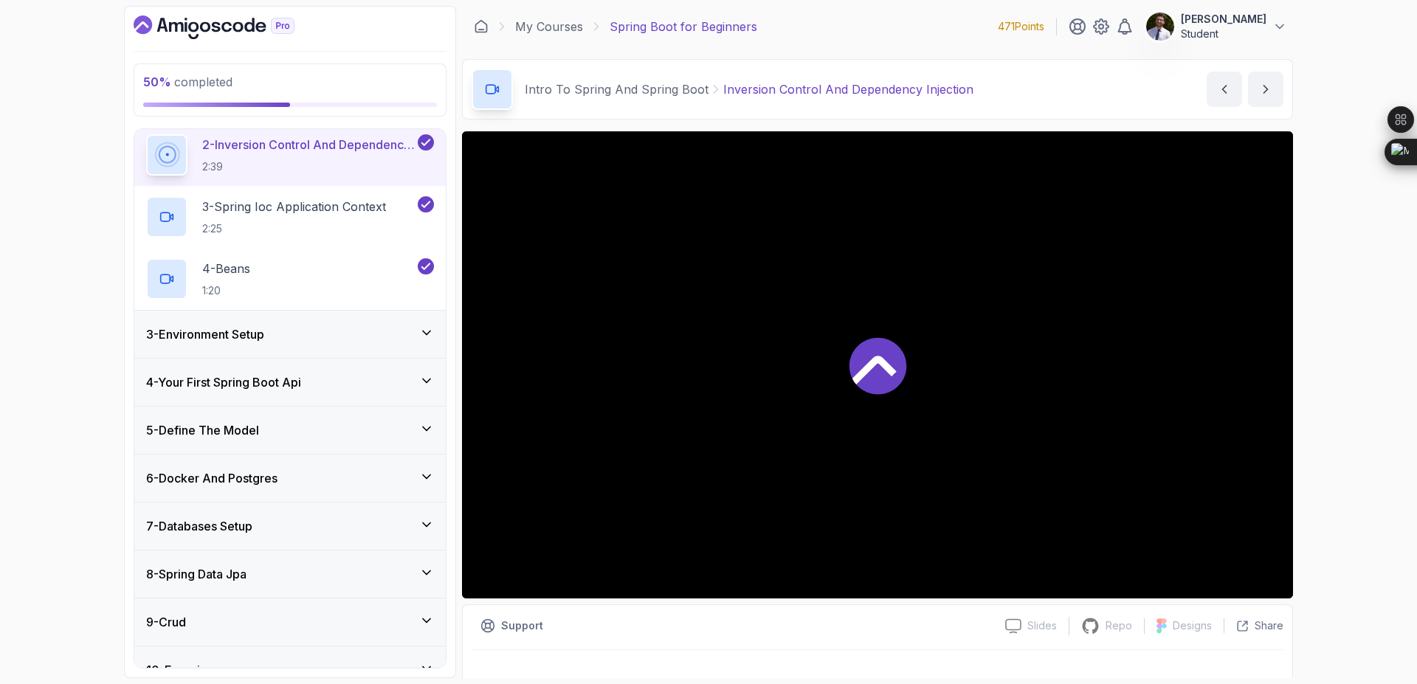
scroll to position [163, 0]
click at [420, 434] on icon at bounding box center [426, 428] width 15 height 15
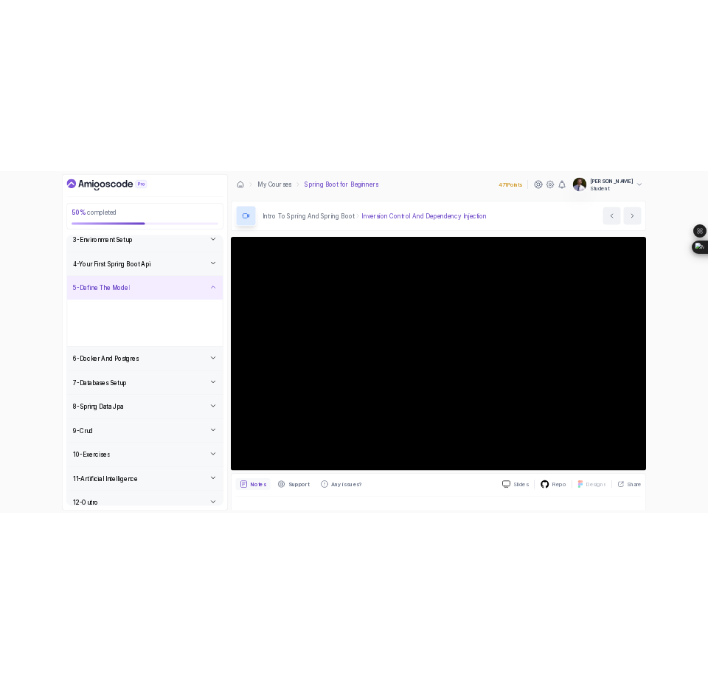
scroll to position [36, 0]
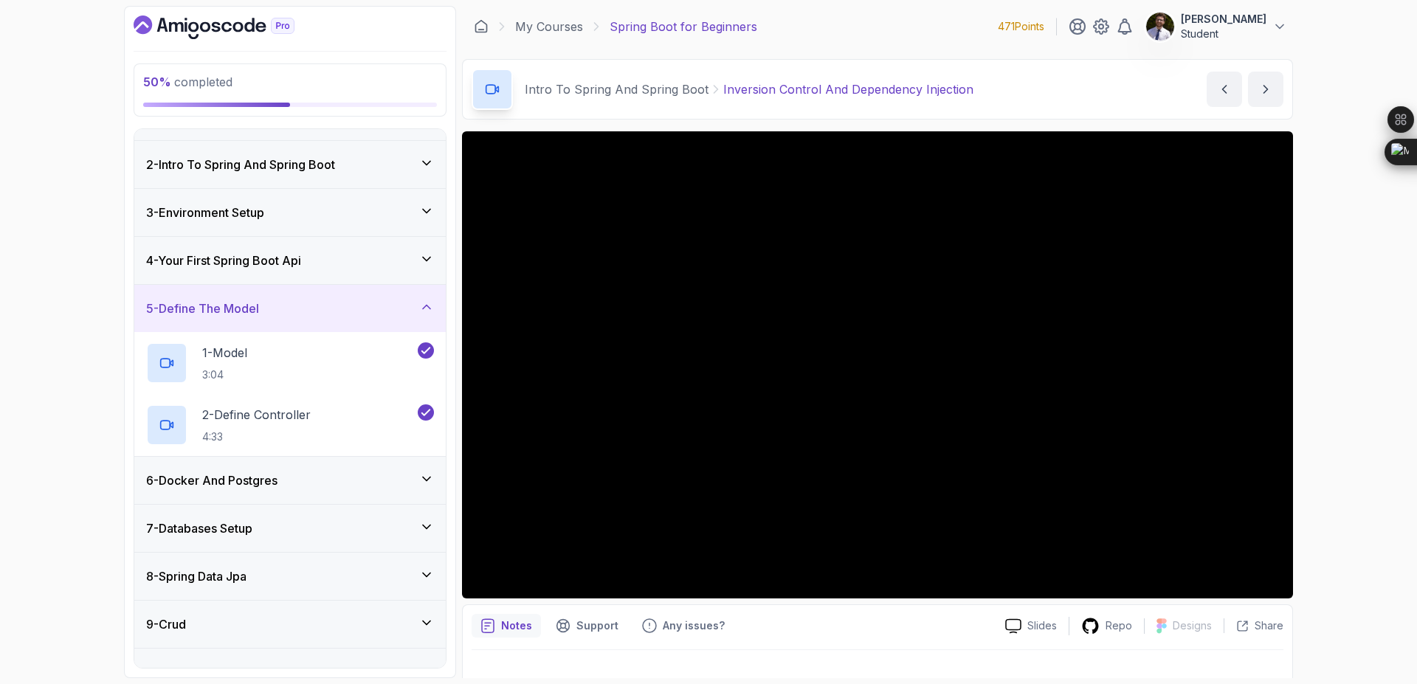
click at [404, 525] on div "7 - Databases Setup" at bounding box center [290, 528] width 288 height 18
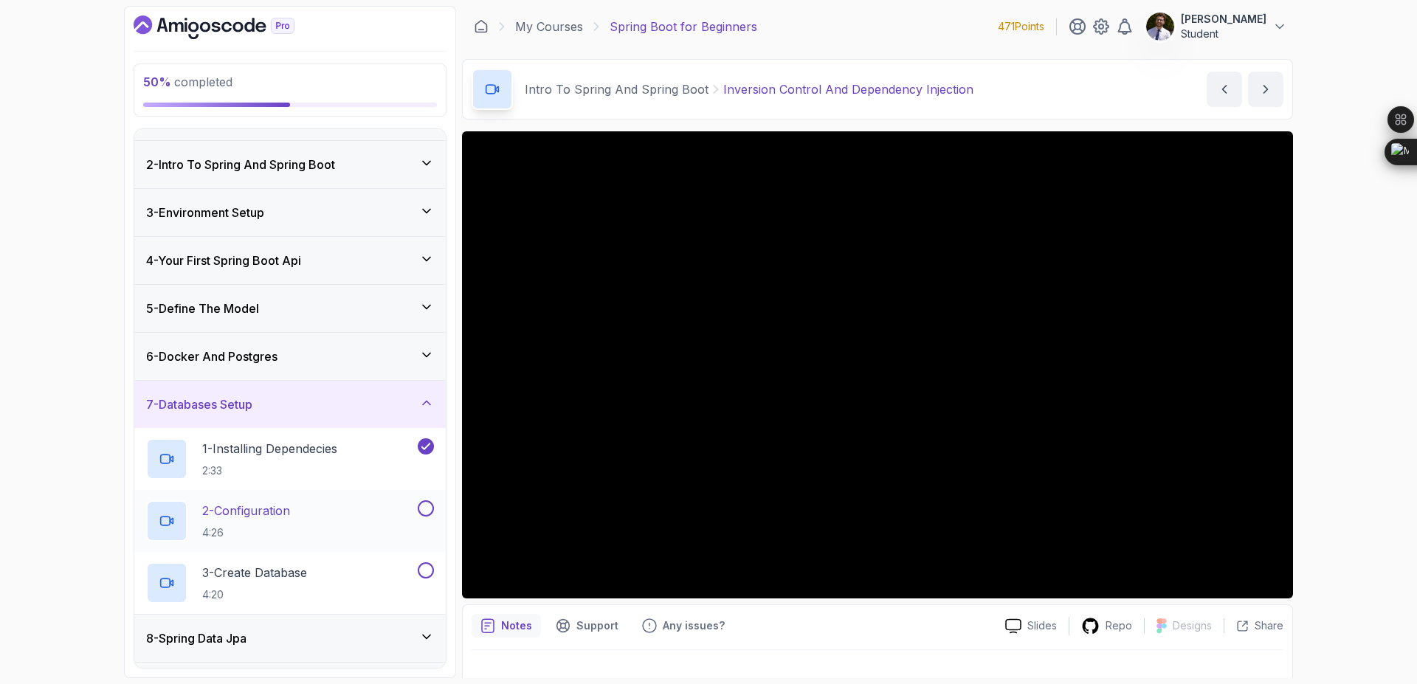
click at [259, 509] on p "2 - Configuration" at bounding box center [246, 511] width 88 height 18
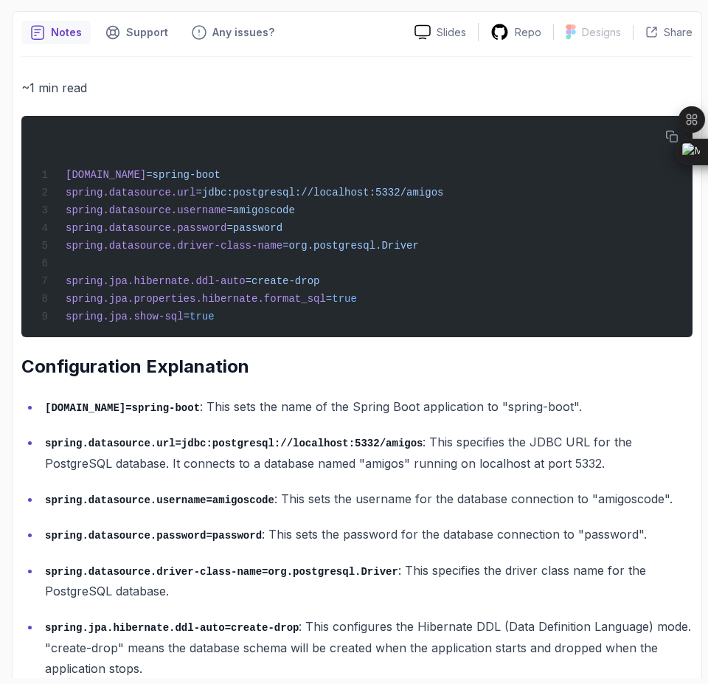
scroll to position [608, 0]
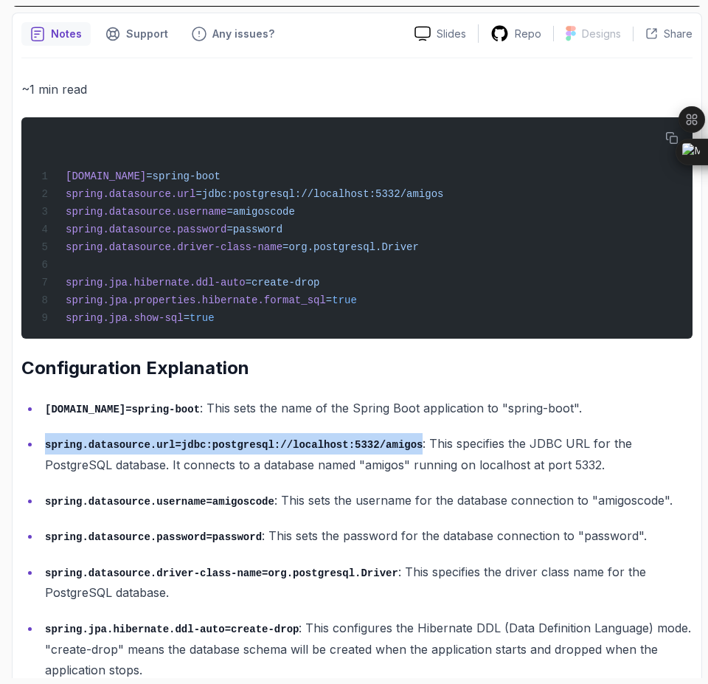
drag, startPoint x: 47, startPoint y: 448, endPoint x: 424, endPoint y: 445, distance: 376.3
click at [424, 445] on p "spring.datasource.url=jdbc:postgresql://localhost:5332/amigos : This specifies …" at bounding box center [369, 454] width 648 height 42
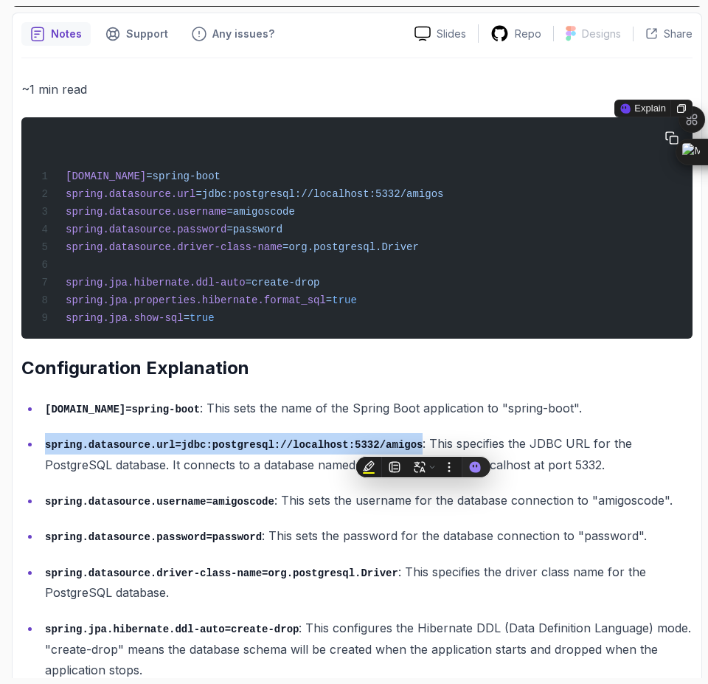
copy code "spring.datasource.url=jdbc:postgresql://localhost:5332/amigos"
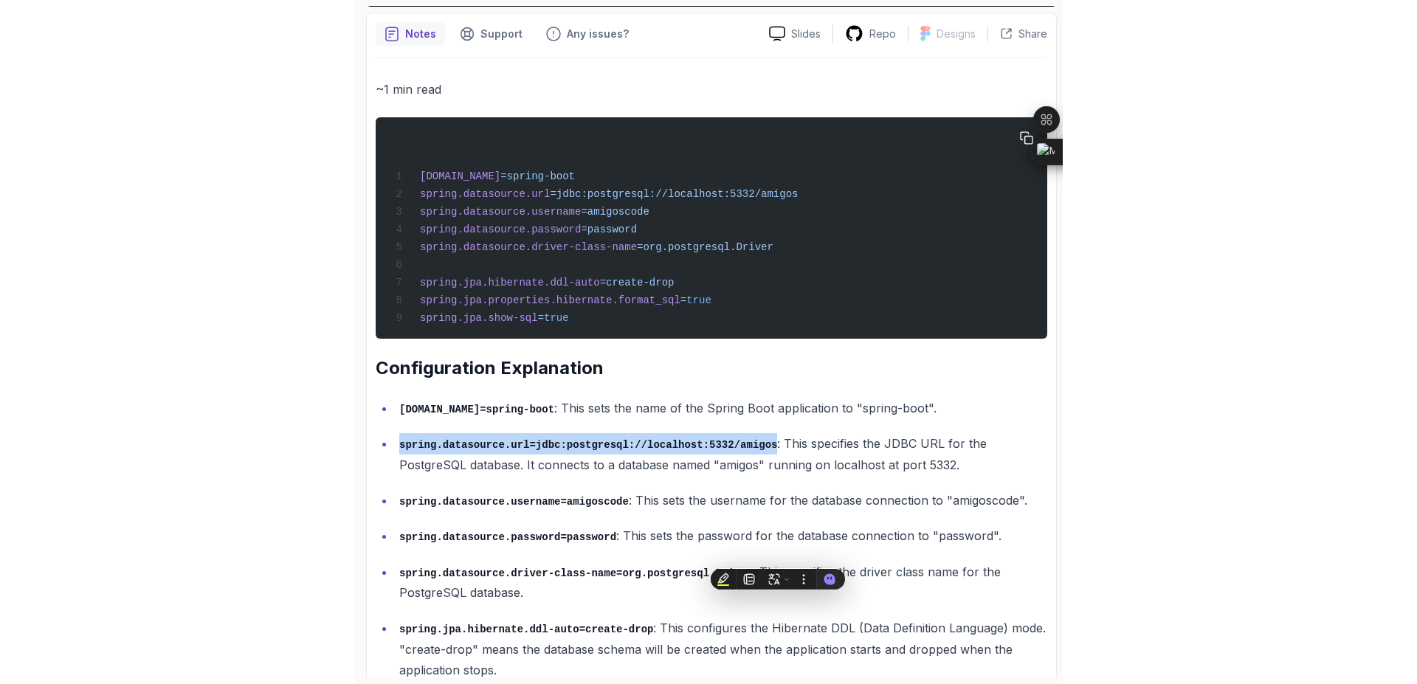
scroll to position [0, 0]
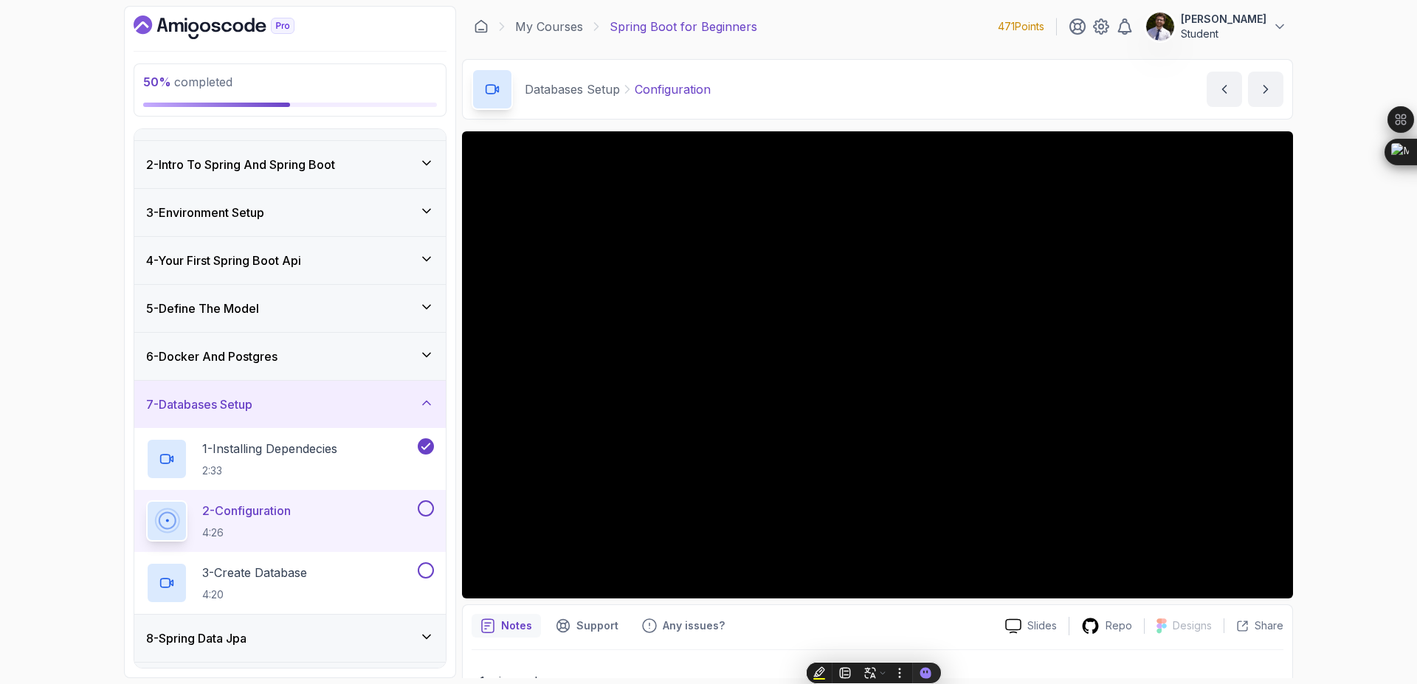
click at [428, 505] on button at bounding box center [426, 508] width 16 height 16
